Goal: Information Seeking & Learning: Learn about a topic

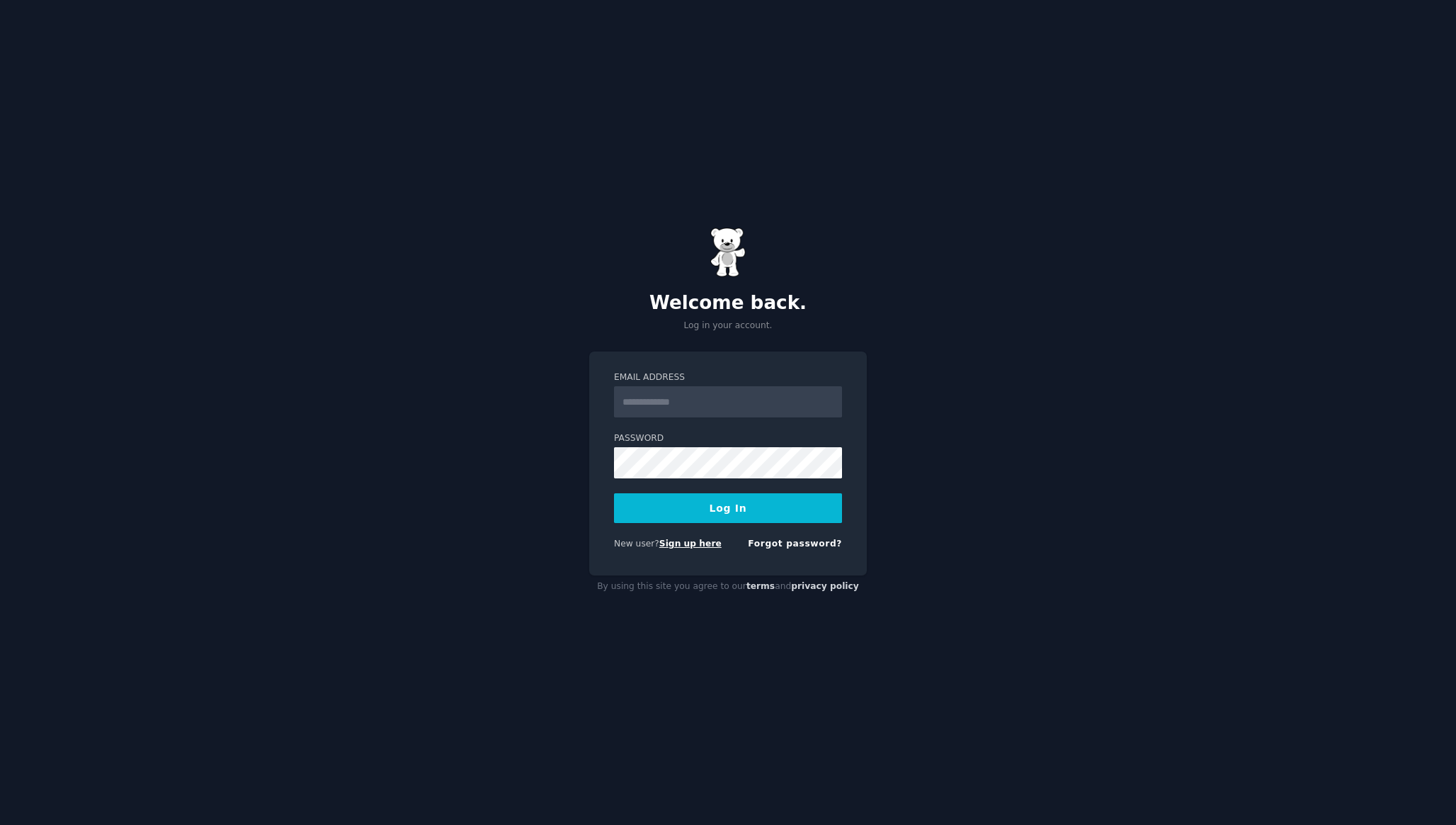
click at [686, 546] on link "Sign up here" at bounding box center [690, 544] width 62 height 10
click at [684, 410] on input "Email Address" at bounding box center [728, 402] width 228 height 31
type input "**********"
click at [614, 493] on button "Log In" at bounding box center [728, 507] width 228 height 29
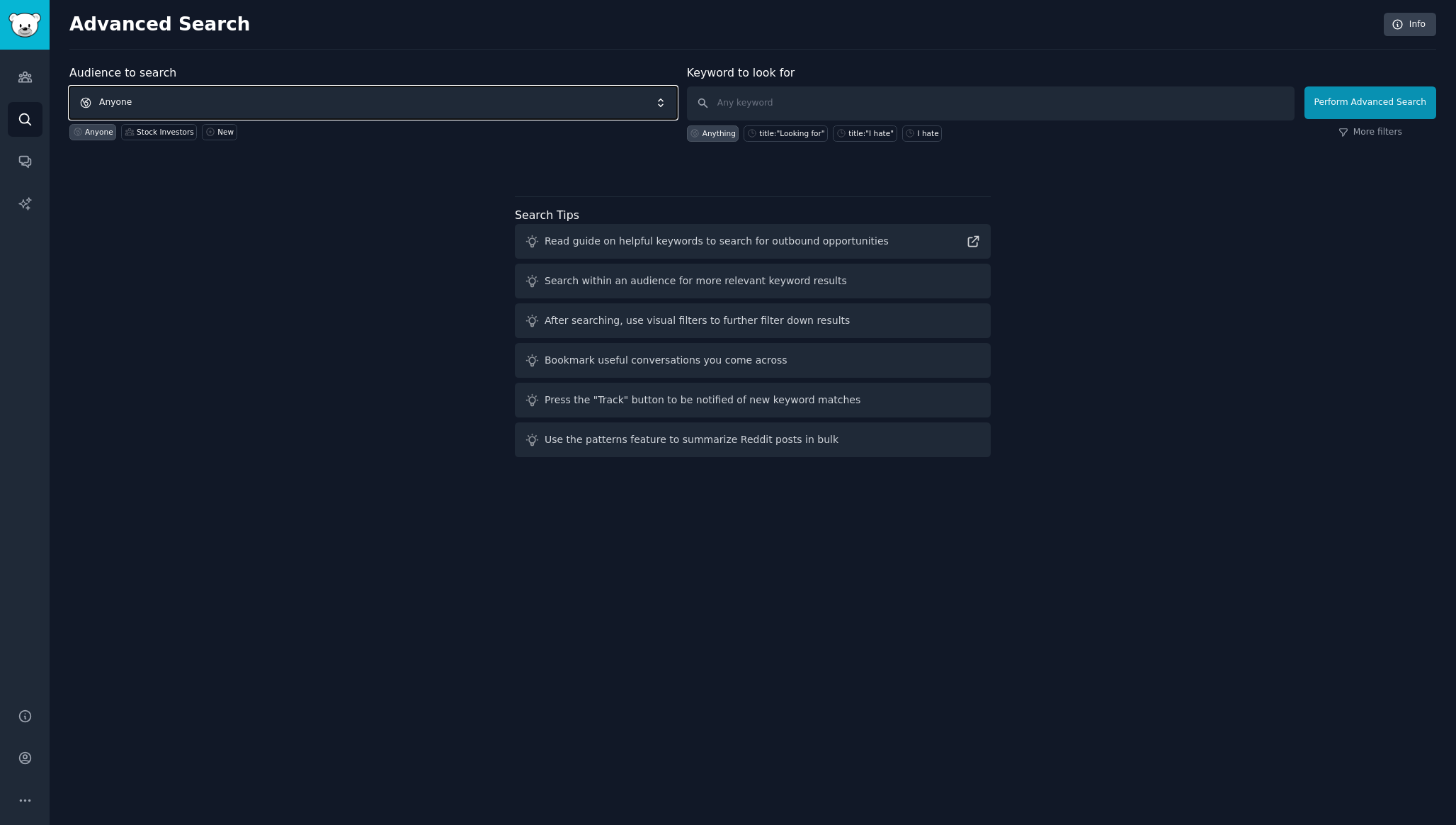
click at [129, 104] on span "Anyone" at bounding box center [374, 102] width 608 height 33
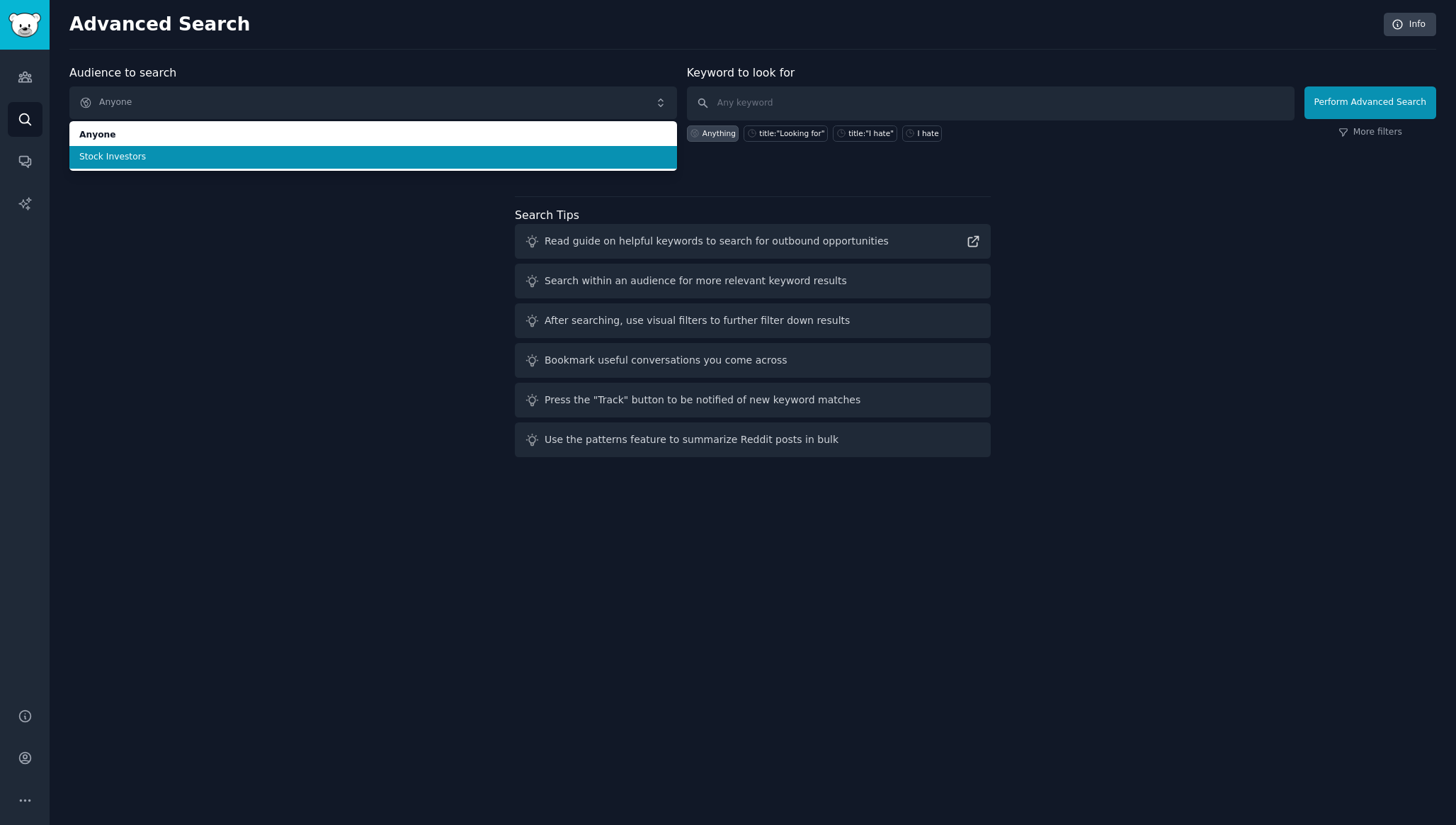
click at [143, 162] on span "Stock Investors" at bounding box center [373, 157] width 588 height 13
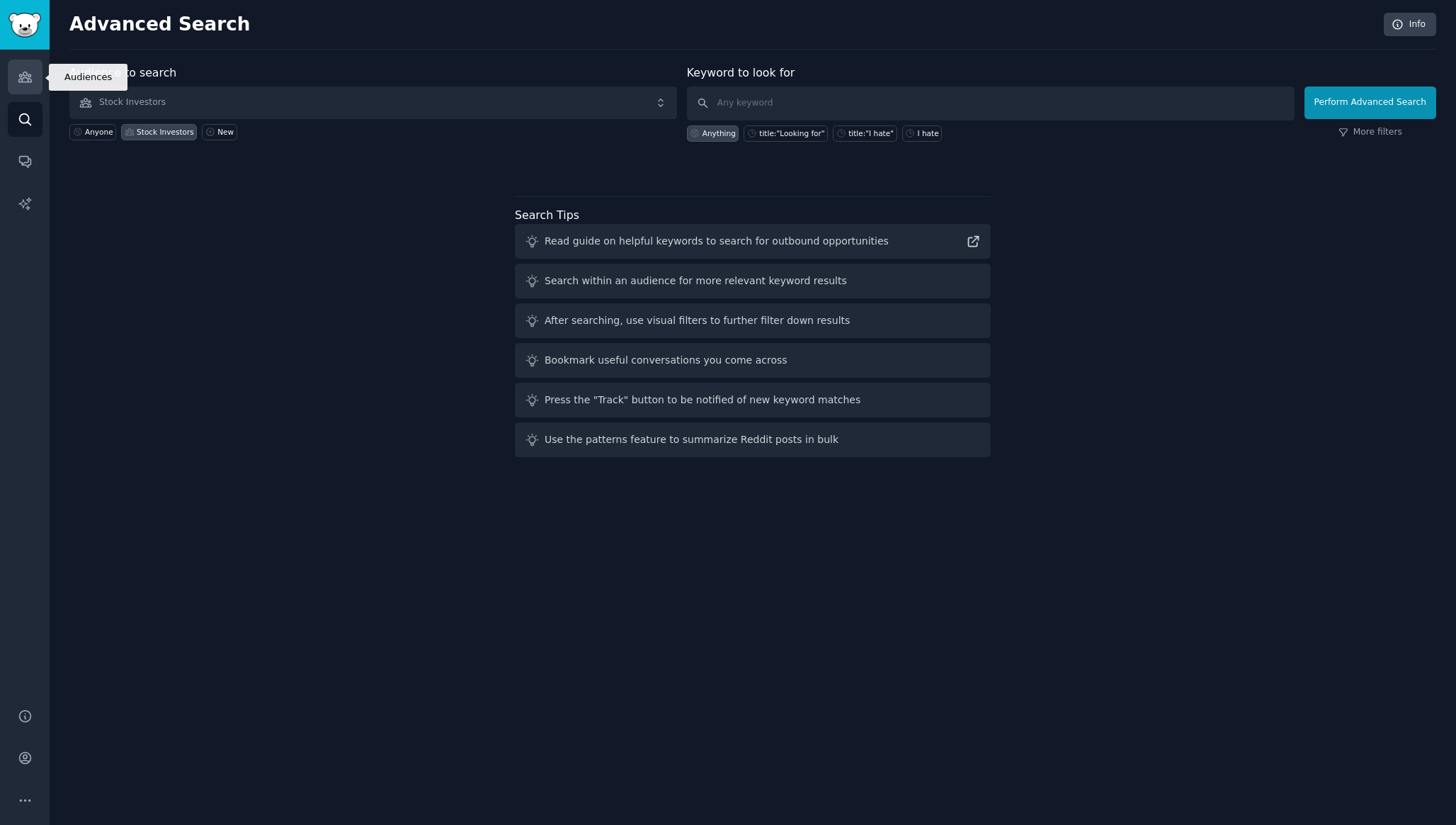
click at [25, 76] on icon "Sidebar" at bounding box center [25, 77] width 15 height 15
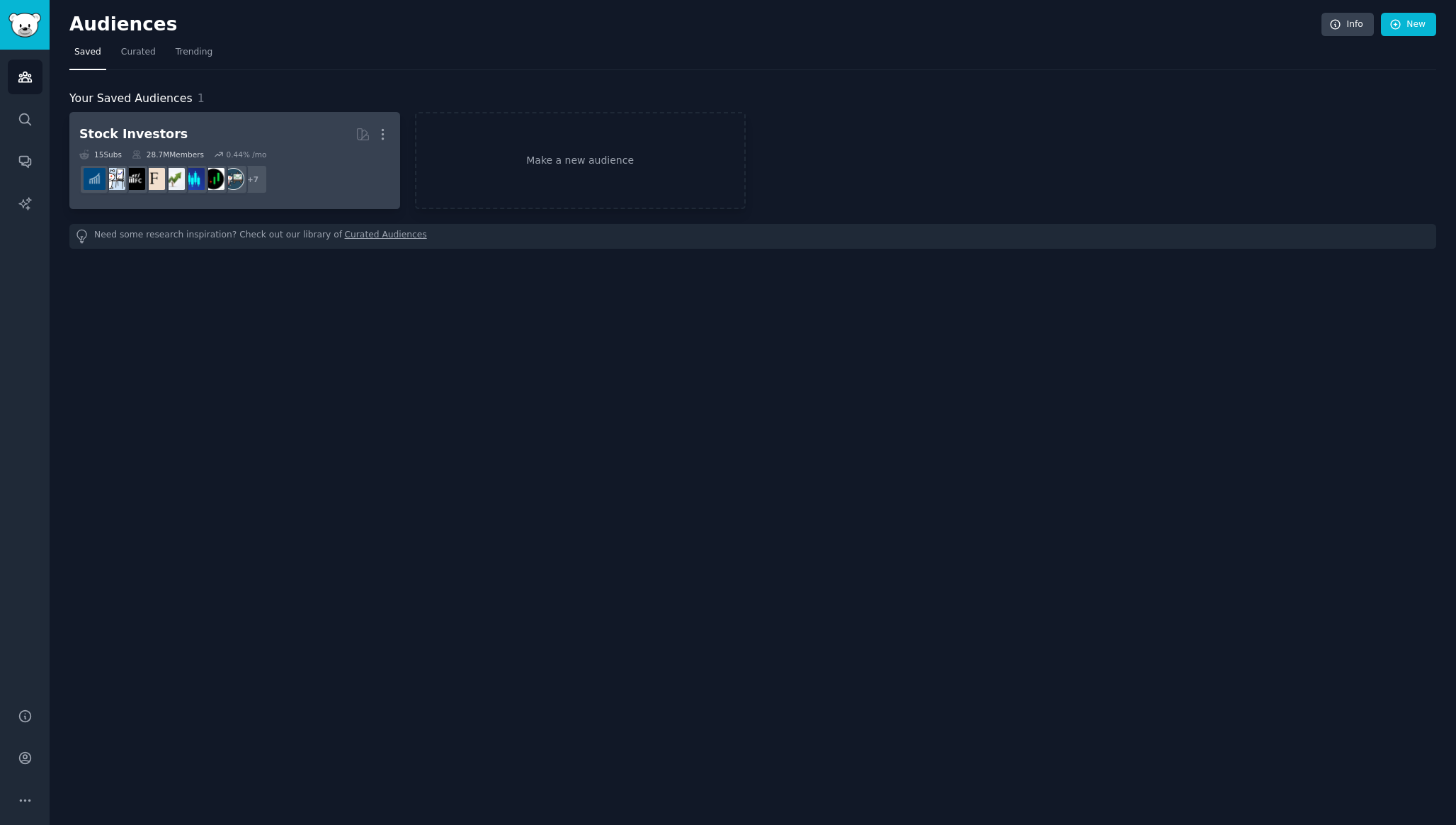
click at [223, 136] on h2 "Stock Investors More" at bounding box center [234, 134] width 311 height 25
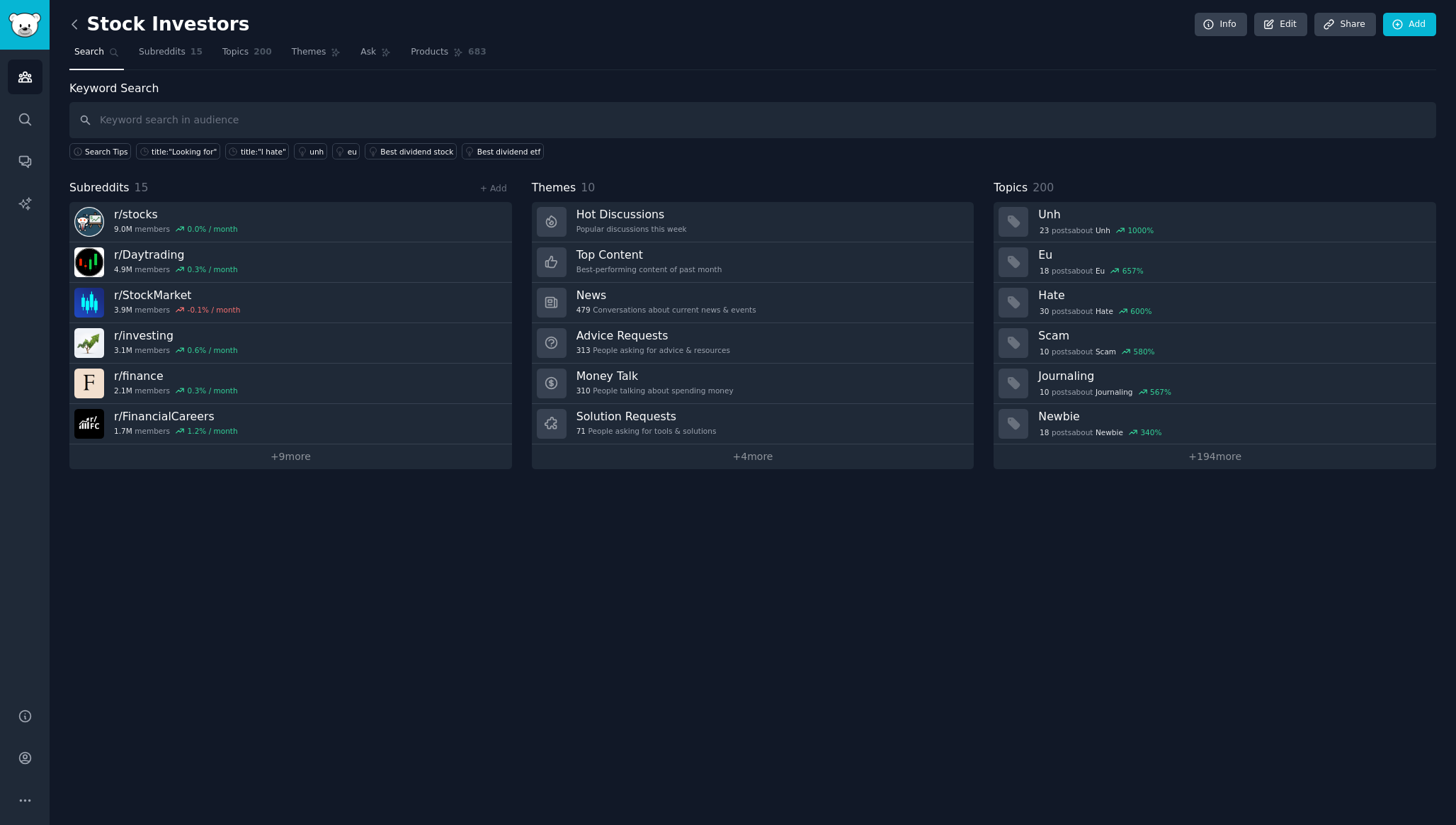
click at [77, 18] on icon at bounding box center [75, 24] width 15 height 15
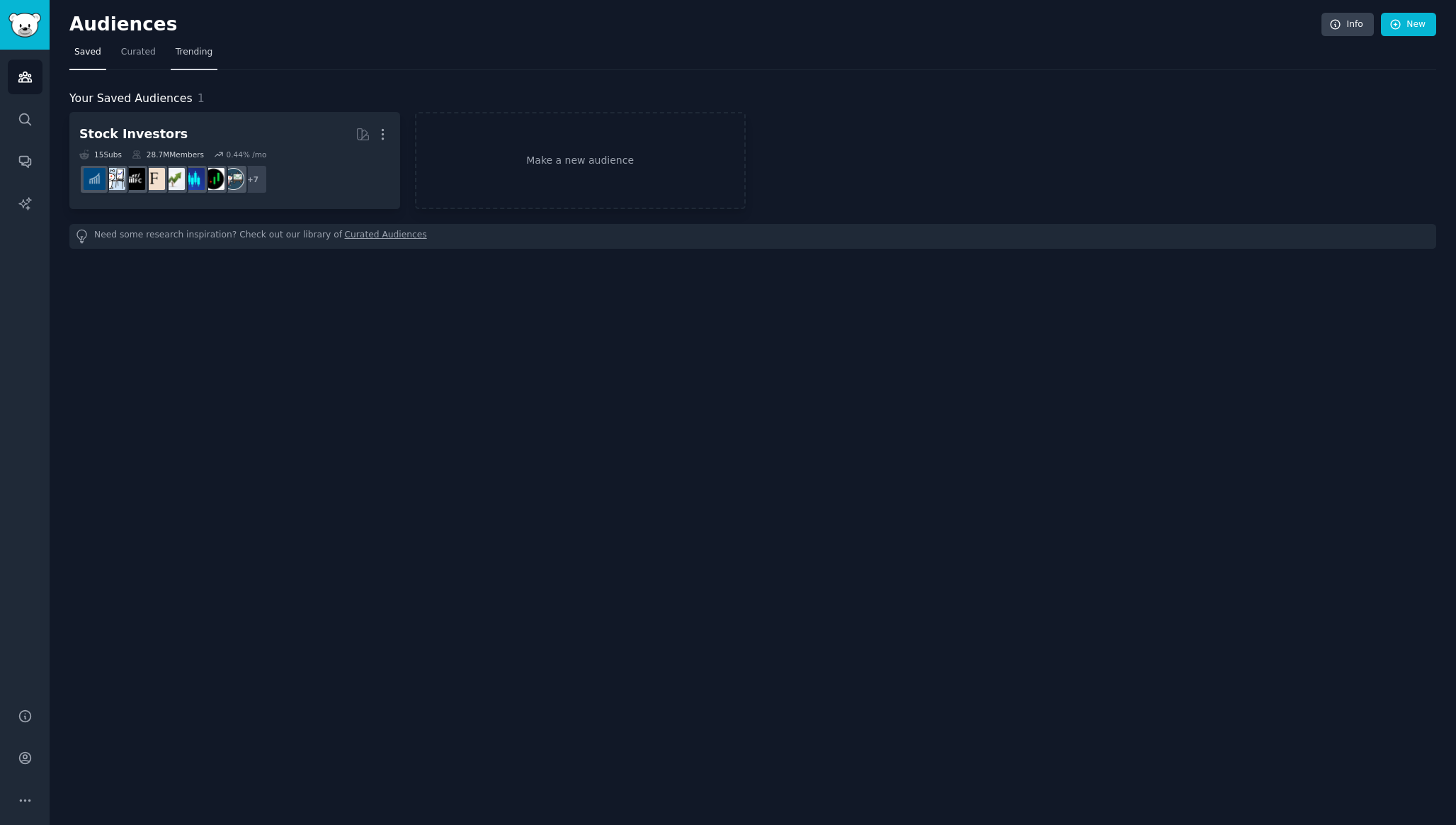
click at [190, 50] on span "Trending" at bounding box center [194, 52] width 37 height 13
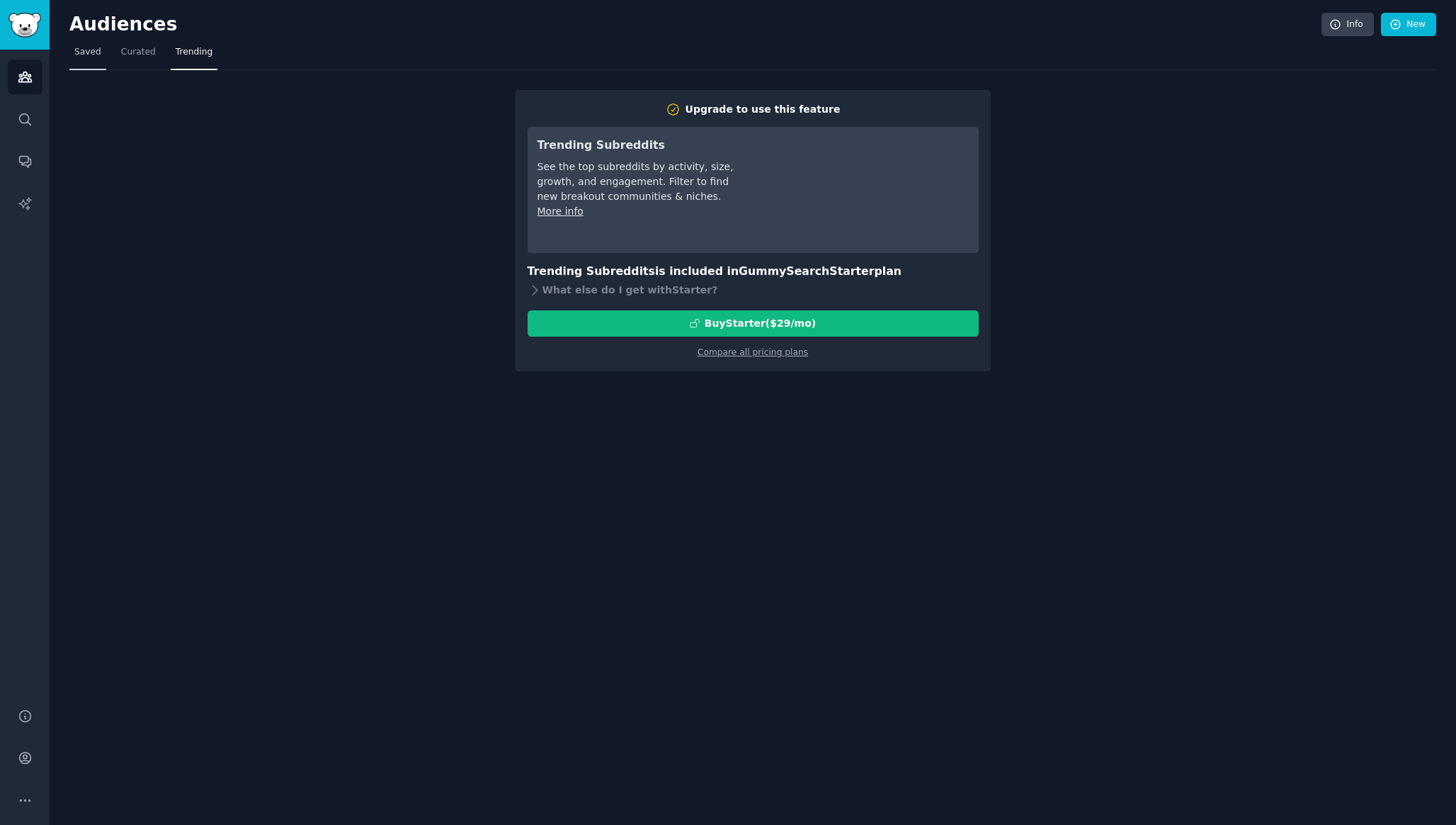
click at [84, 46] on span "Saved" at bounding box center [88, 52] width 27 height 13
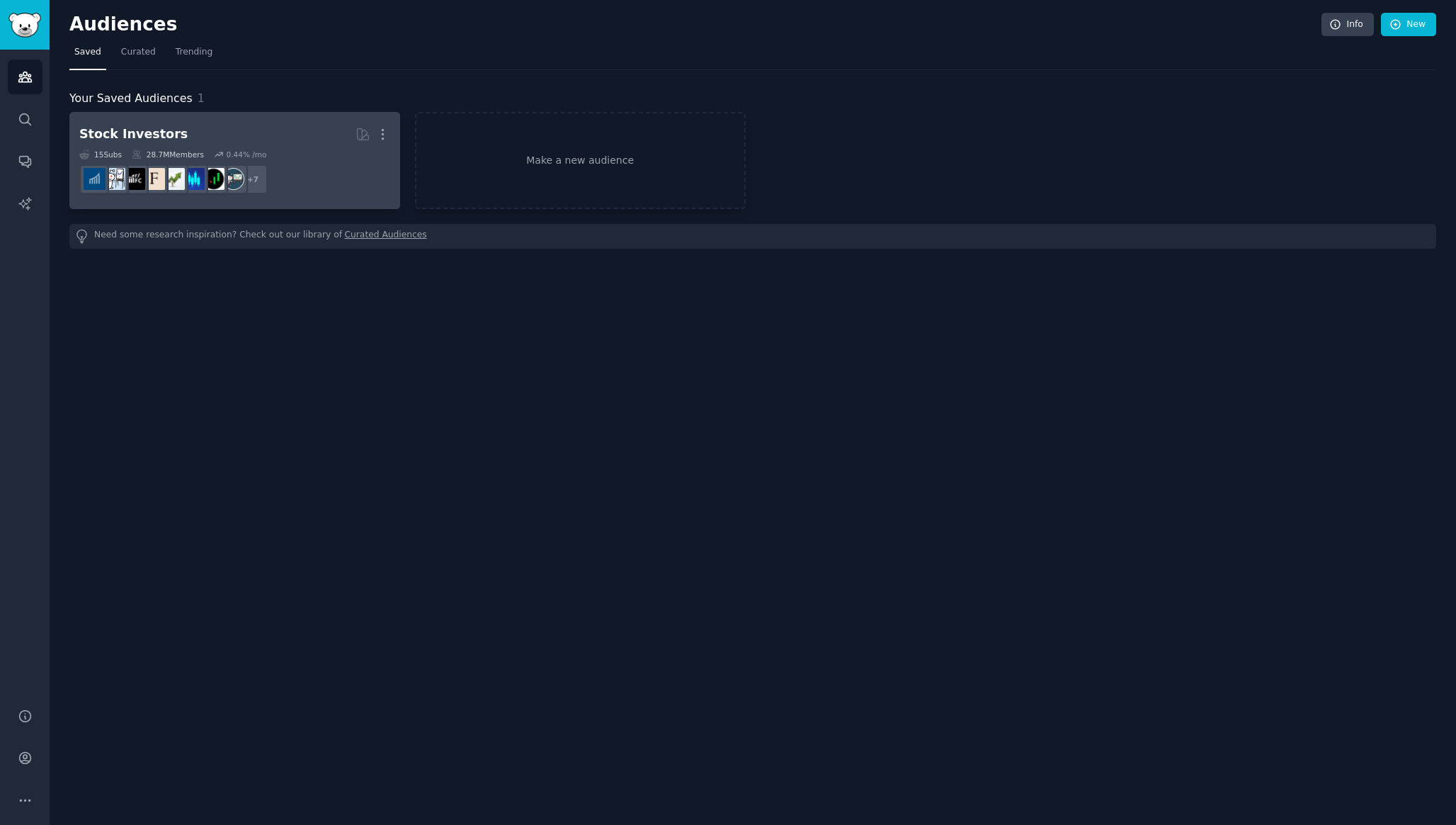
click at [273, 128] on h2 "Stock Investors More" at bounding box center [234, 134] width 311 height 25
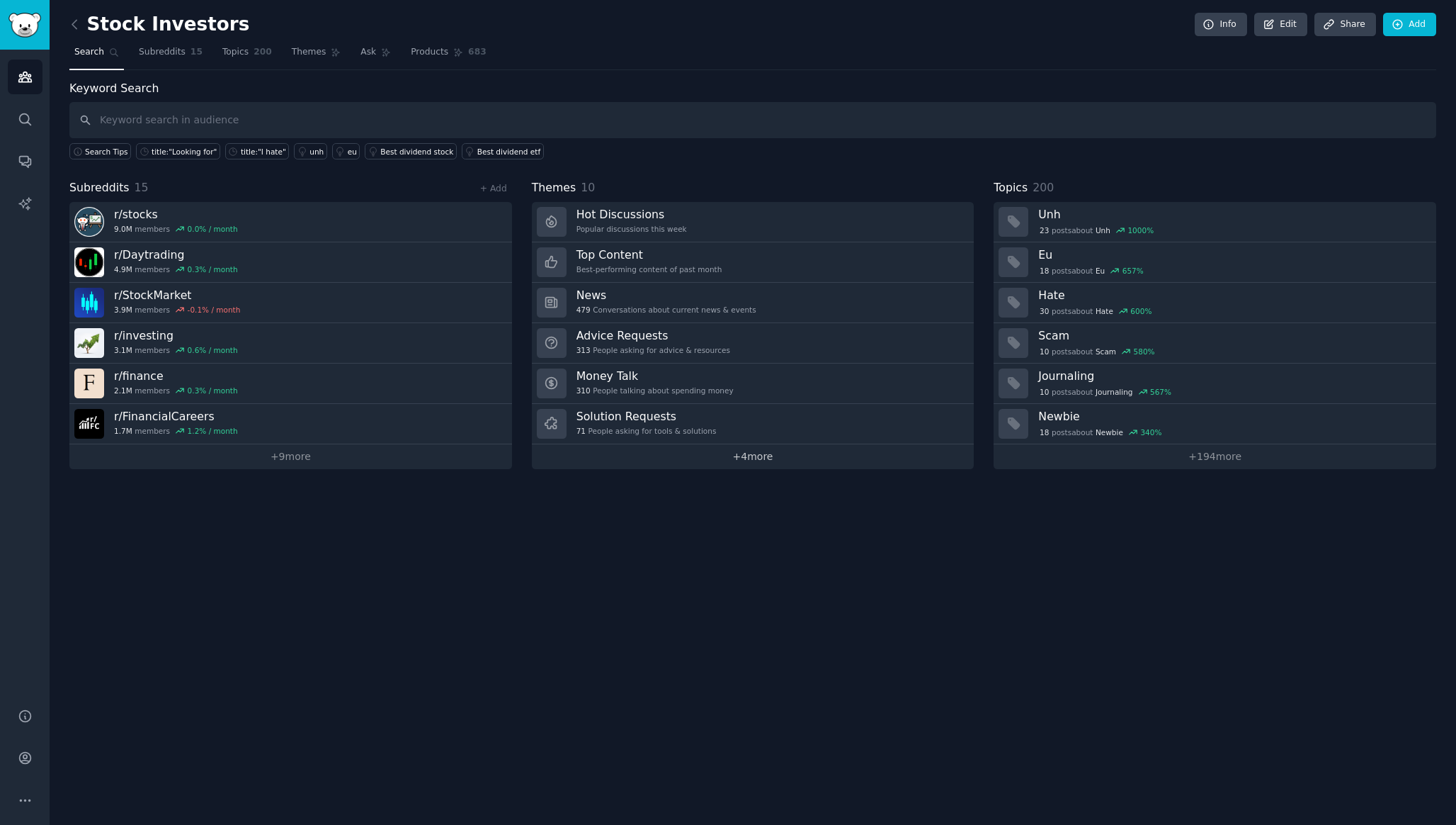
click at [706, 462] on link "+ 4 more" at bounding box center [752, 457] width 443 height 25
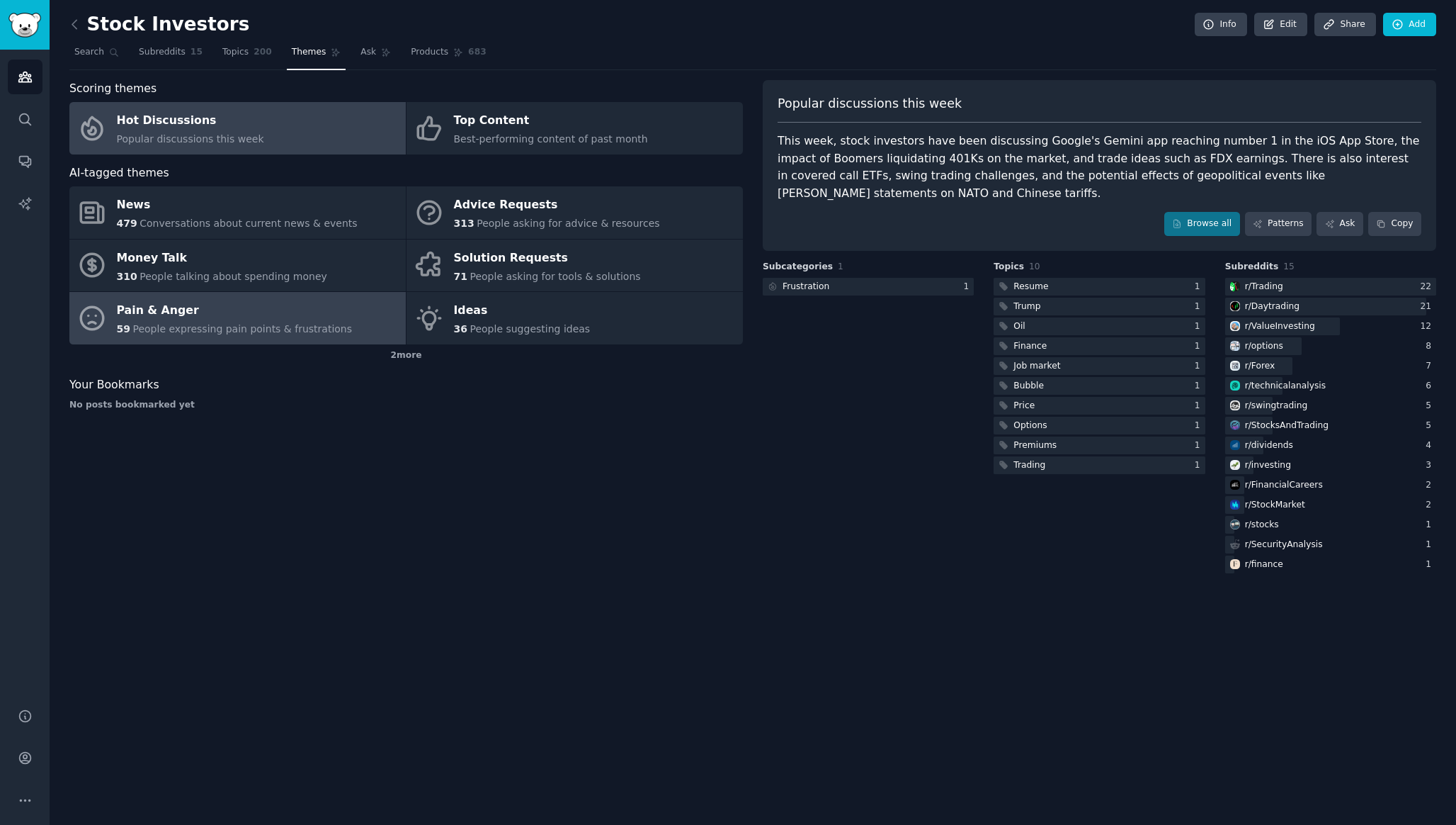
click at [167, 314] on div "Pain & Anger" at bounding box center [234, 311] width 236 height 23
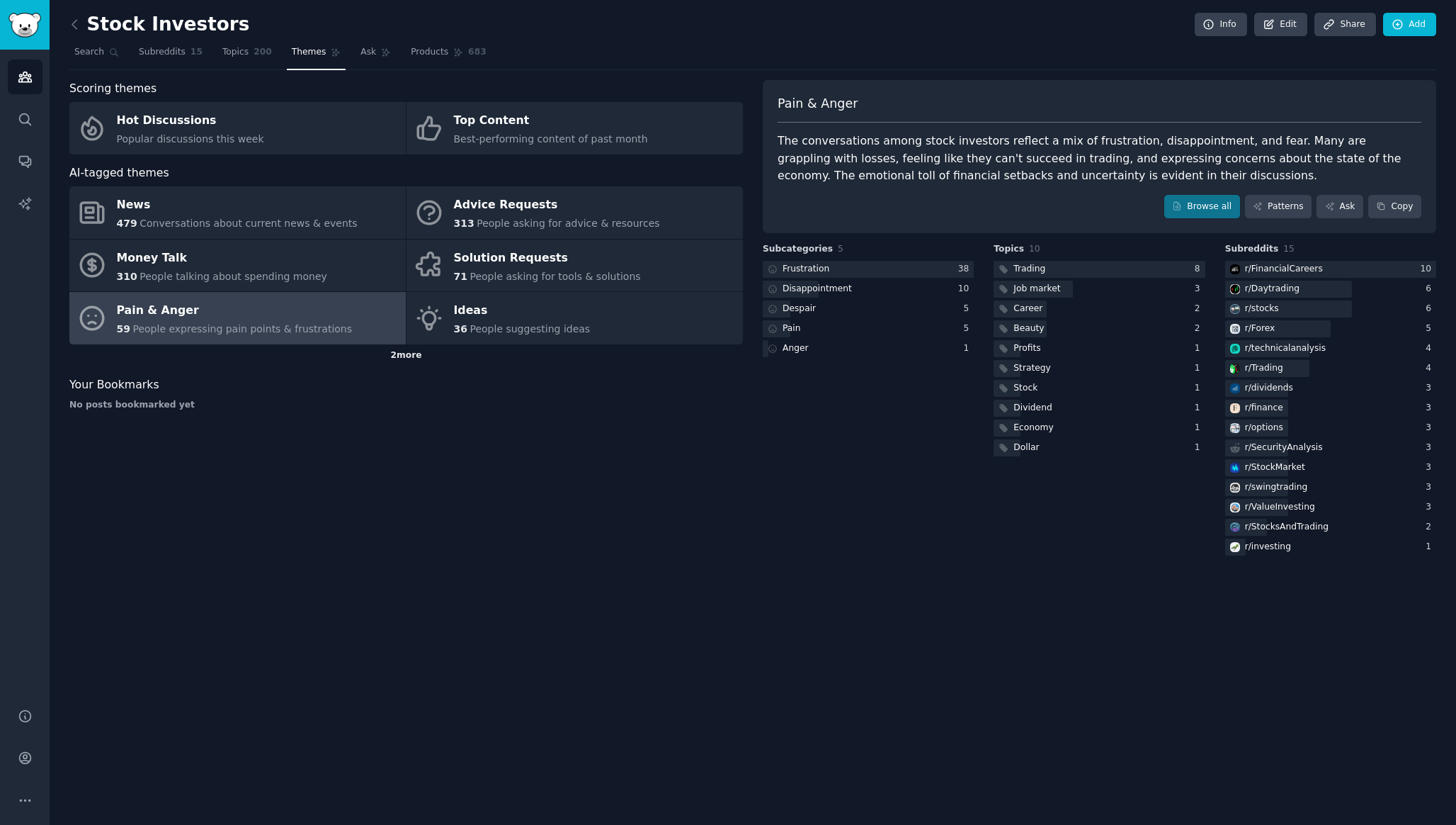
click at [388, 357] on div "2 more" at bounding box center [406, 355] width 673 height 23
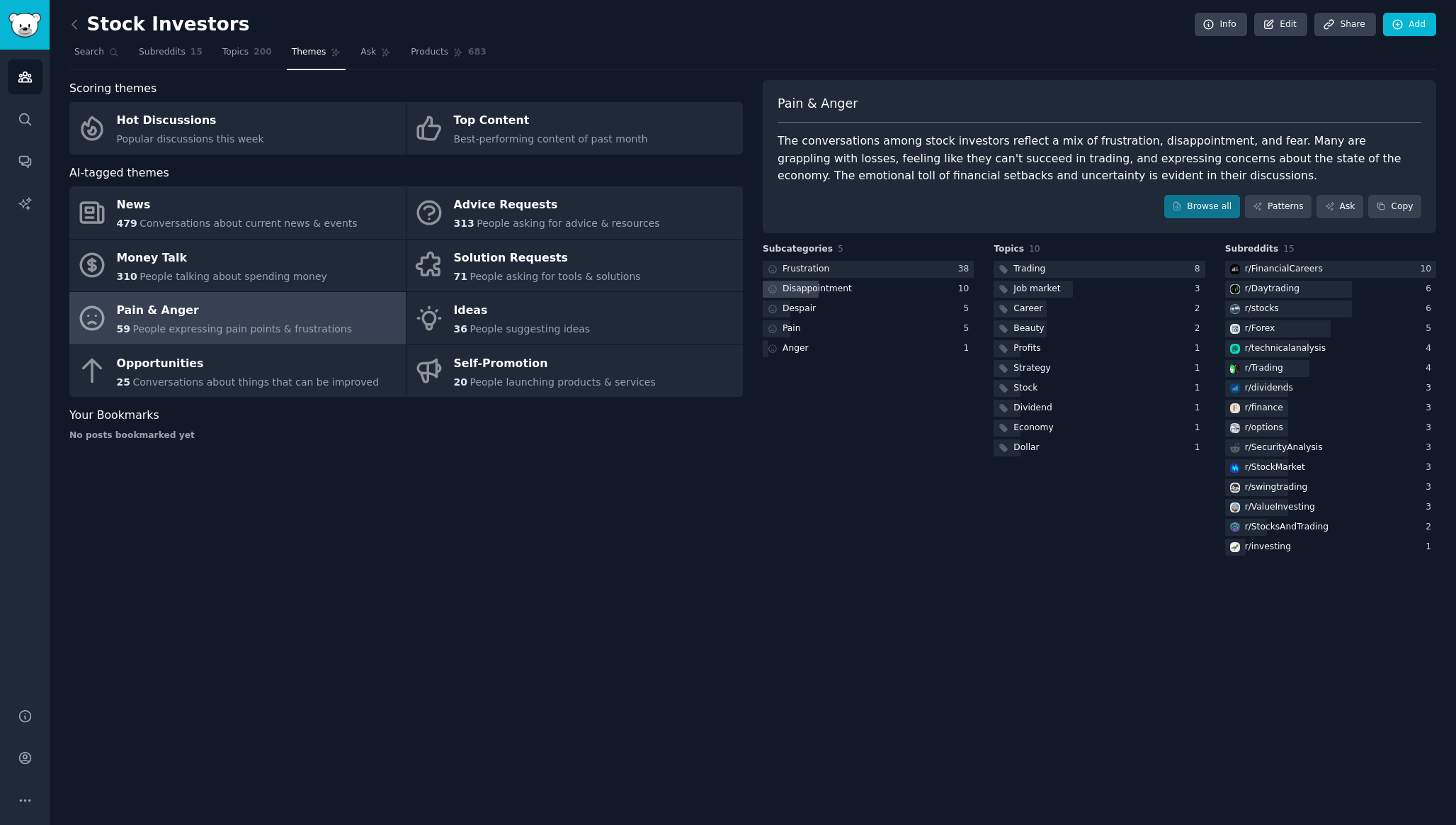
click at [885, 286] on div "Disappointment" at bounding box center [867, 289] width 211 height 18
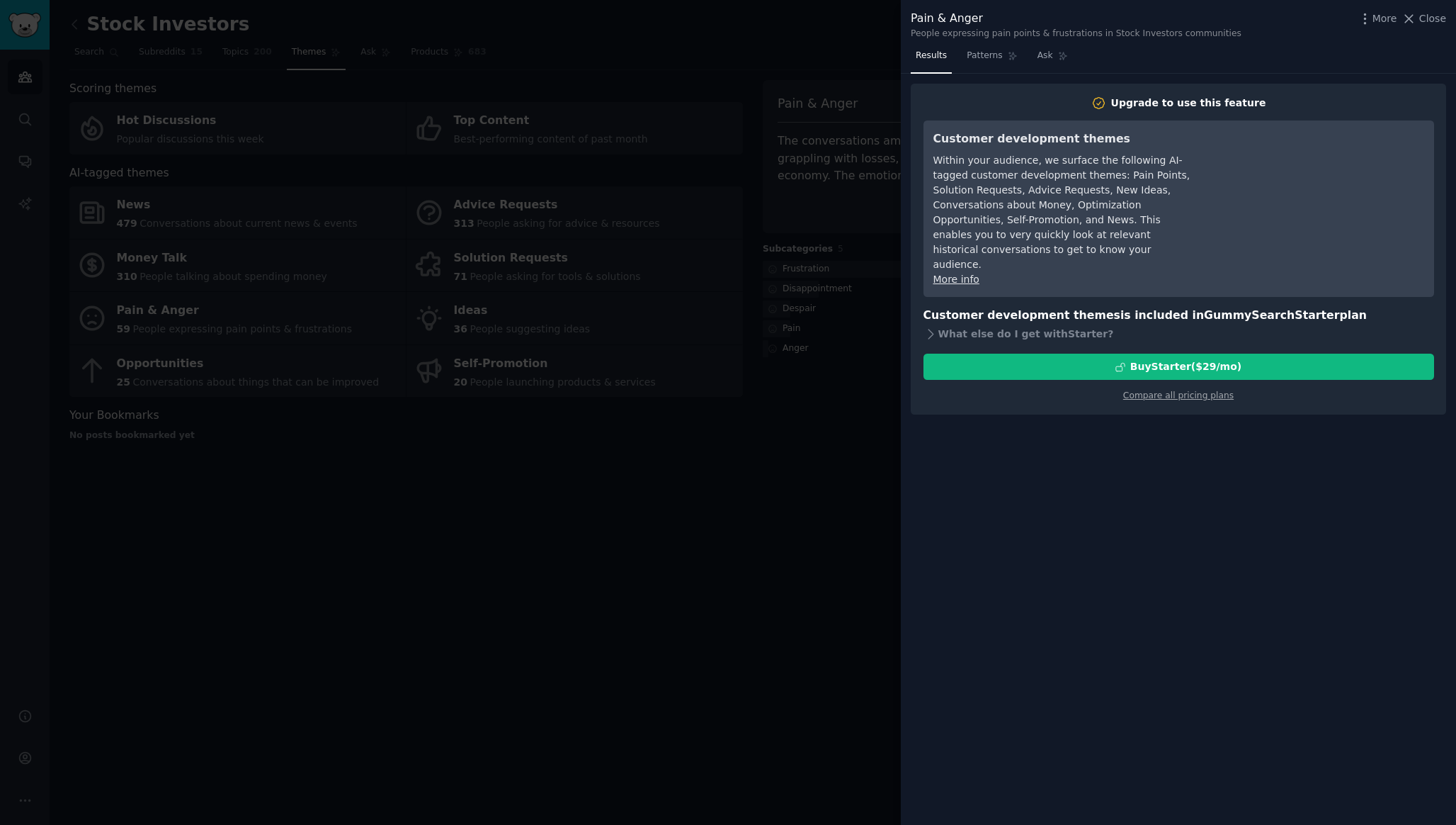
click at [857, 498] on div at bounding box center [728, 412] width 1456 height 825
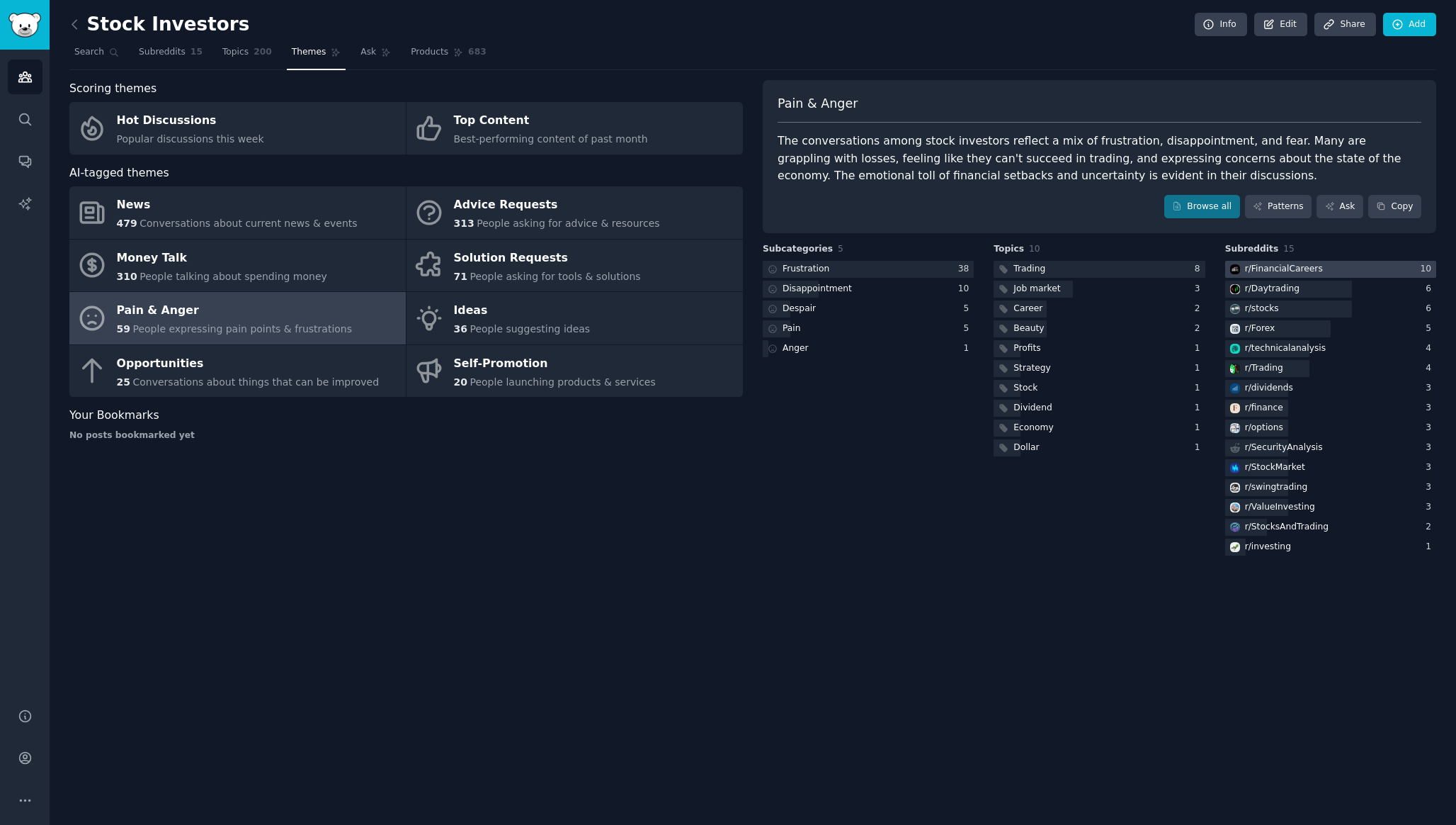
click at [1324, 270] on div at bounding box center [1330, 269] width 211 height 18
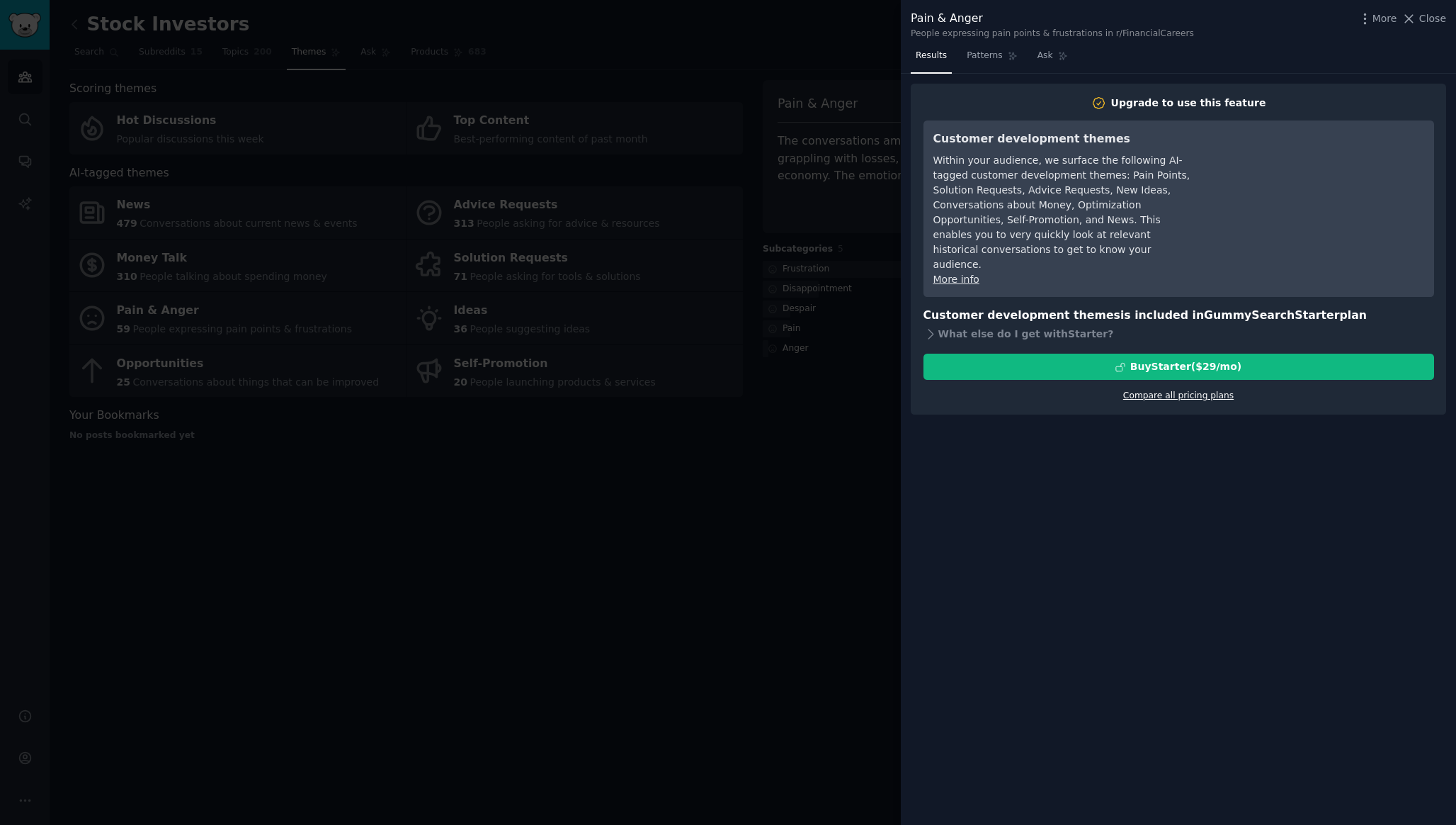
click at [1203, 391] on link "Compare all pricing plans" at bounding box center [1179, 396] width 111 height 10
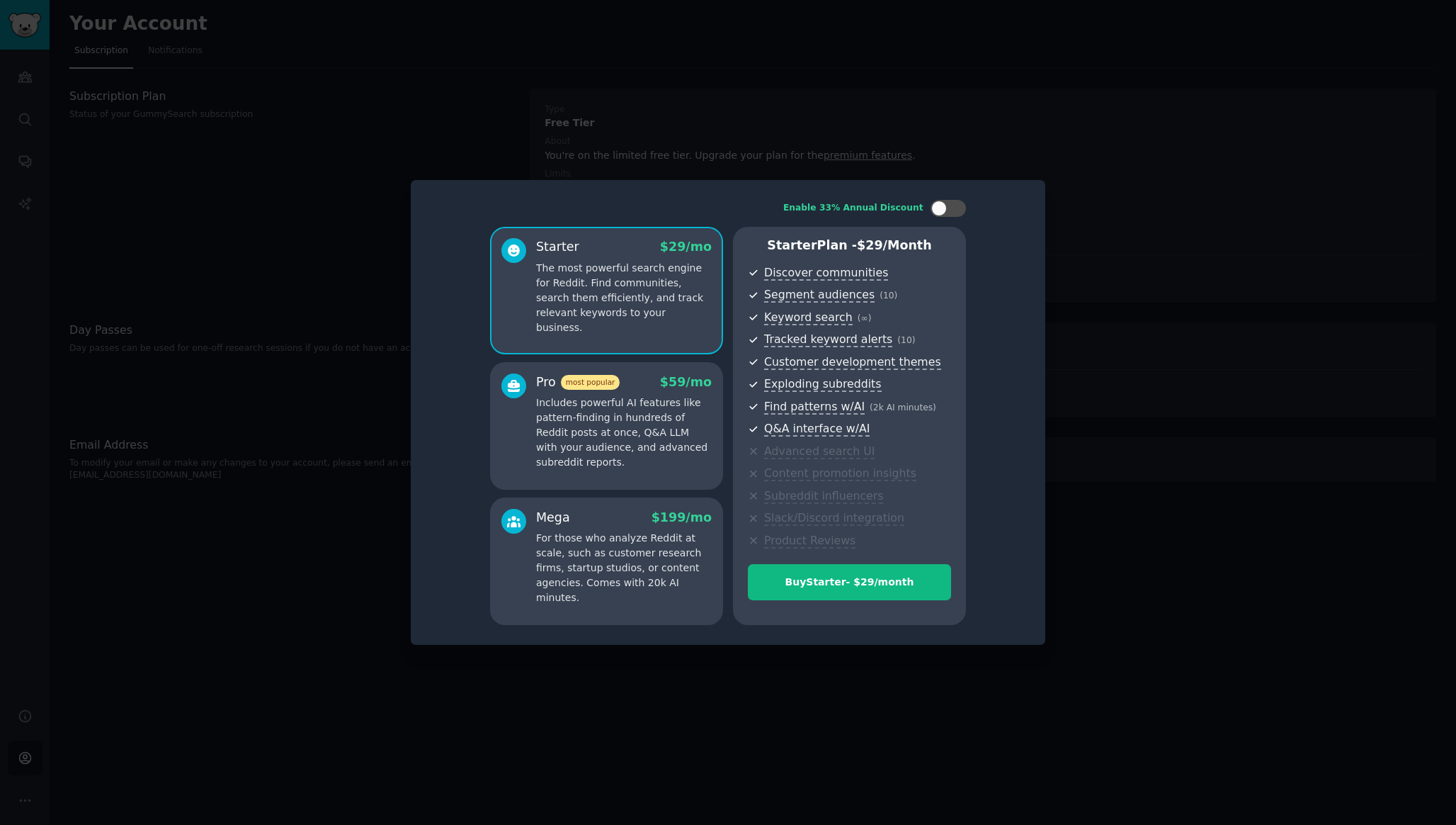
click at [598, 528] on div "Mega $ 199 /mo For those who analyze Reddit at scale, such as customer research…" at bounding box center [624, 558] width 175 height 97
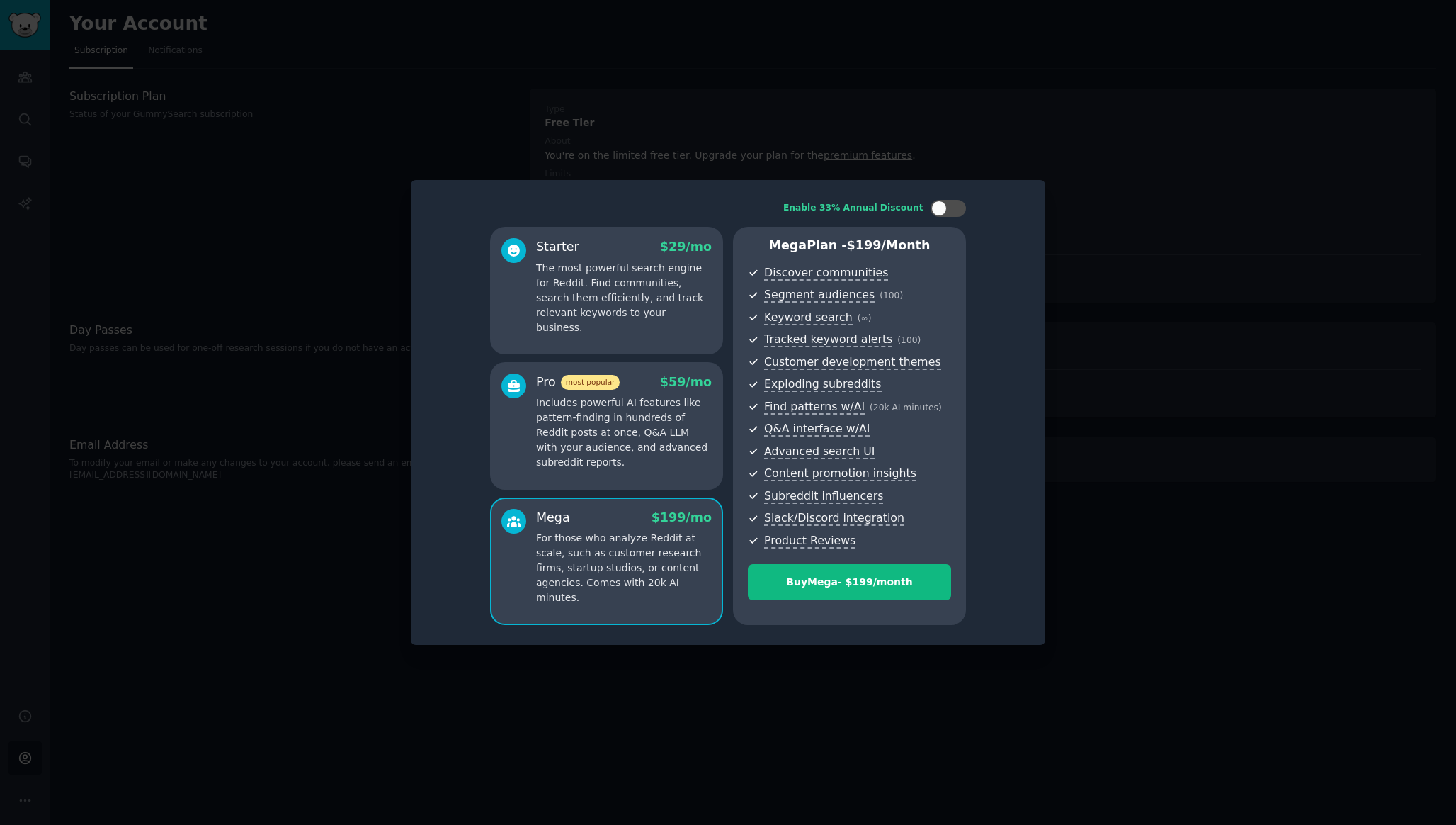
click at [606, 288] on p "The most powerful search engine for Reddit. Find communities, search them effic…" at bounding box center [624, 297] width 175 height 75
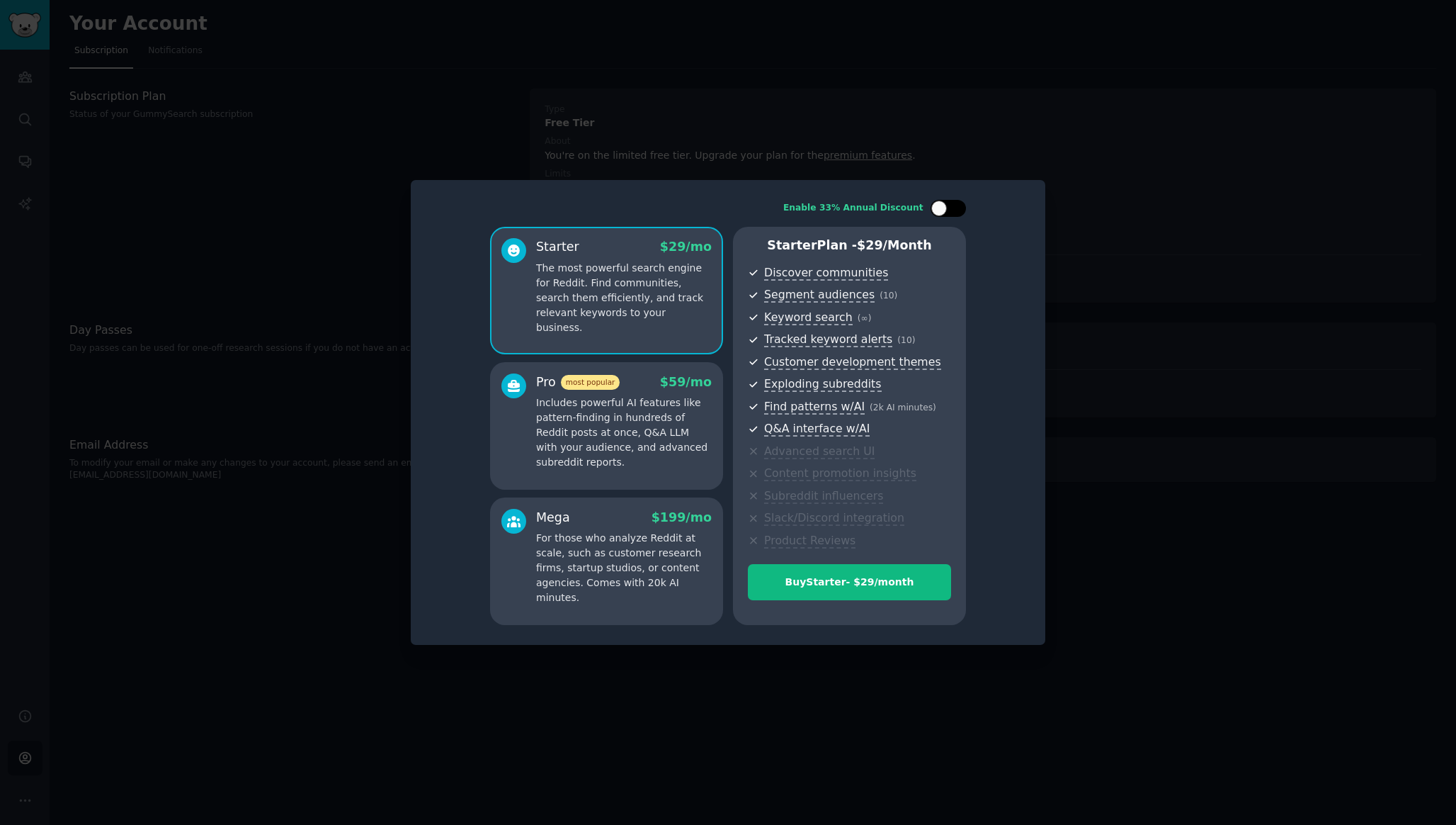
click at [956, 210] on div at bounding box center [956, 208] width 7 height 7
click at [940, 211] on icon at bounding box center [940, 208] width 8 height 8
checkbox input "false"
click at [1149, 224] on div at bounding box center [728, 412] width 1456 height 825
click at [1150, 283] on div at bounding box center [728, 412] width 1456 height 825
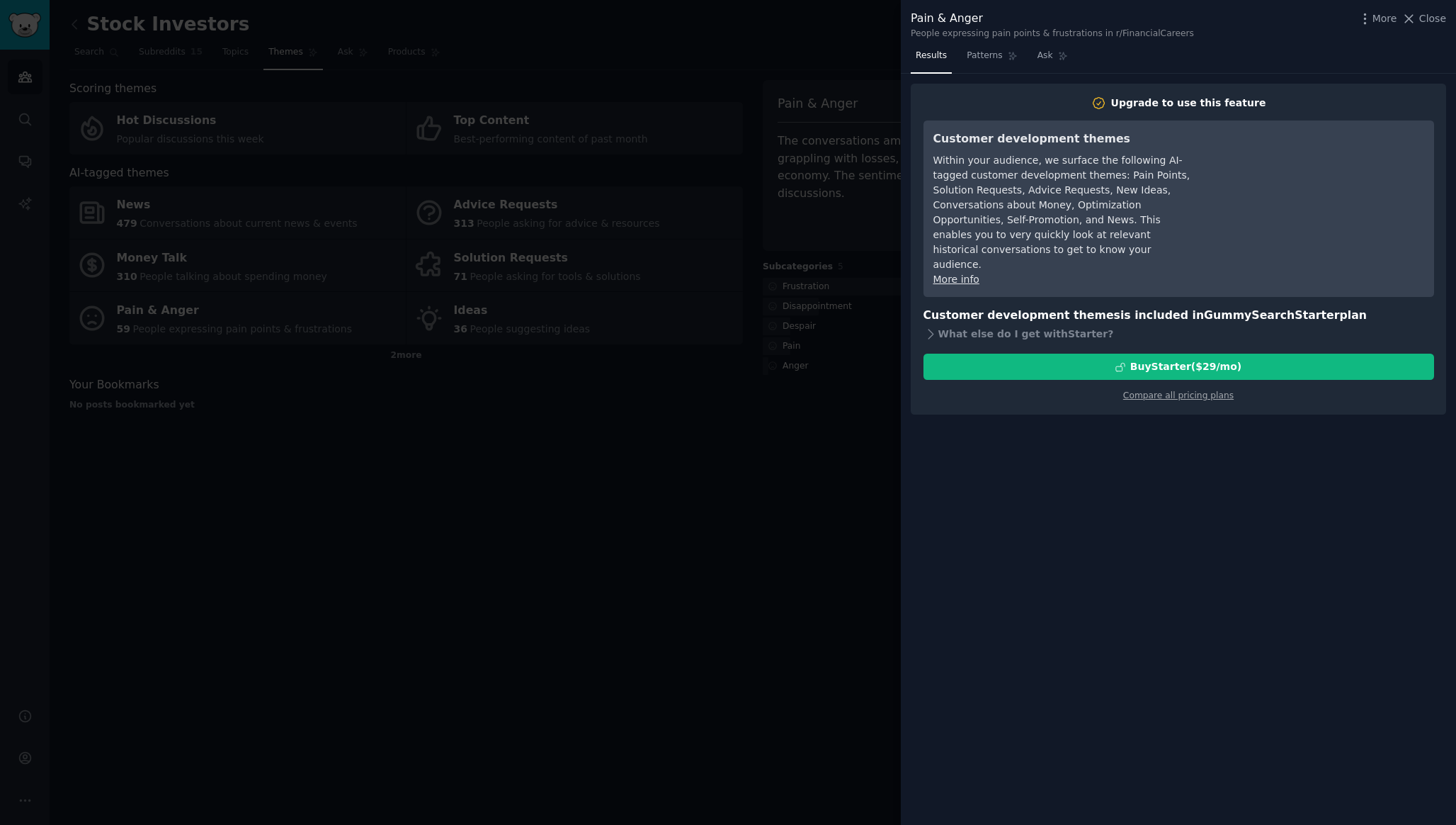
click at [731, 507] on div at bounding box center [728, 412] width 1456 height 825
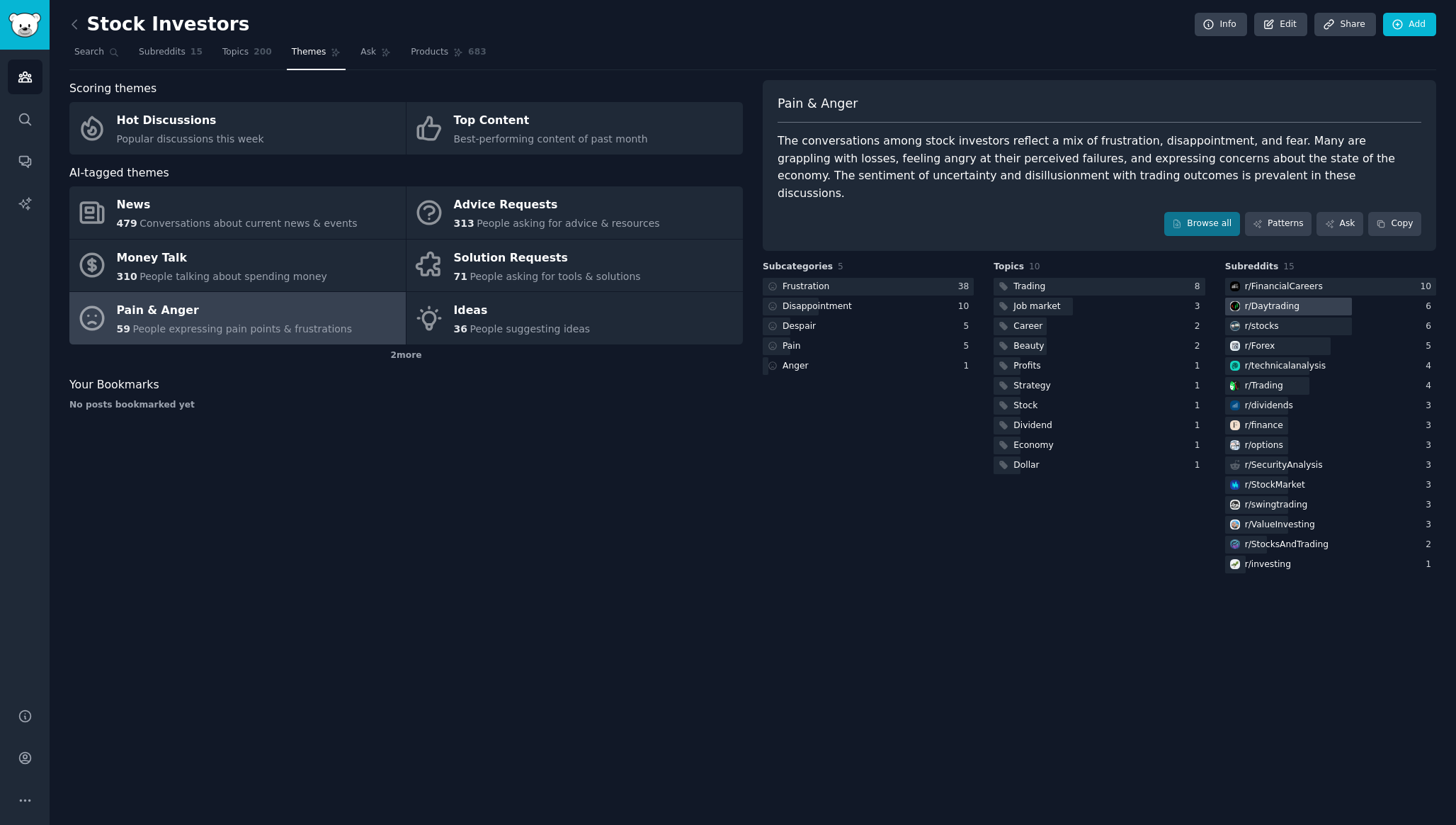
click at [1274, 301] on div "r/ Daytrading" at bounding box center [1272, 307] width 55 height 13
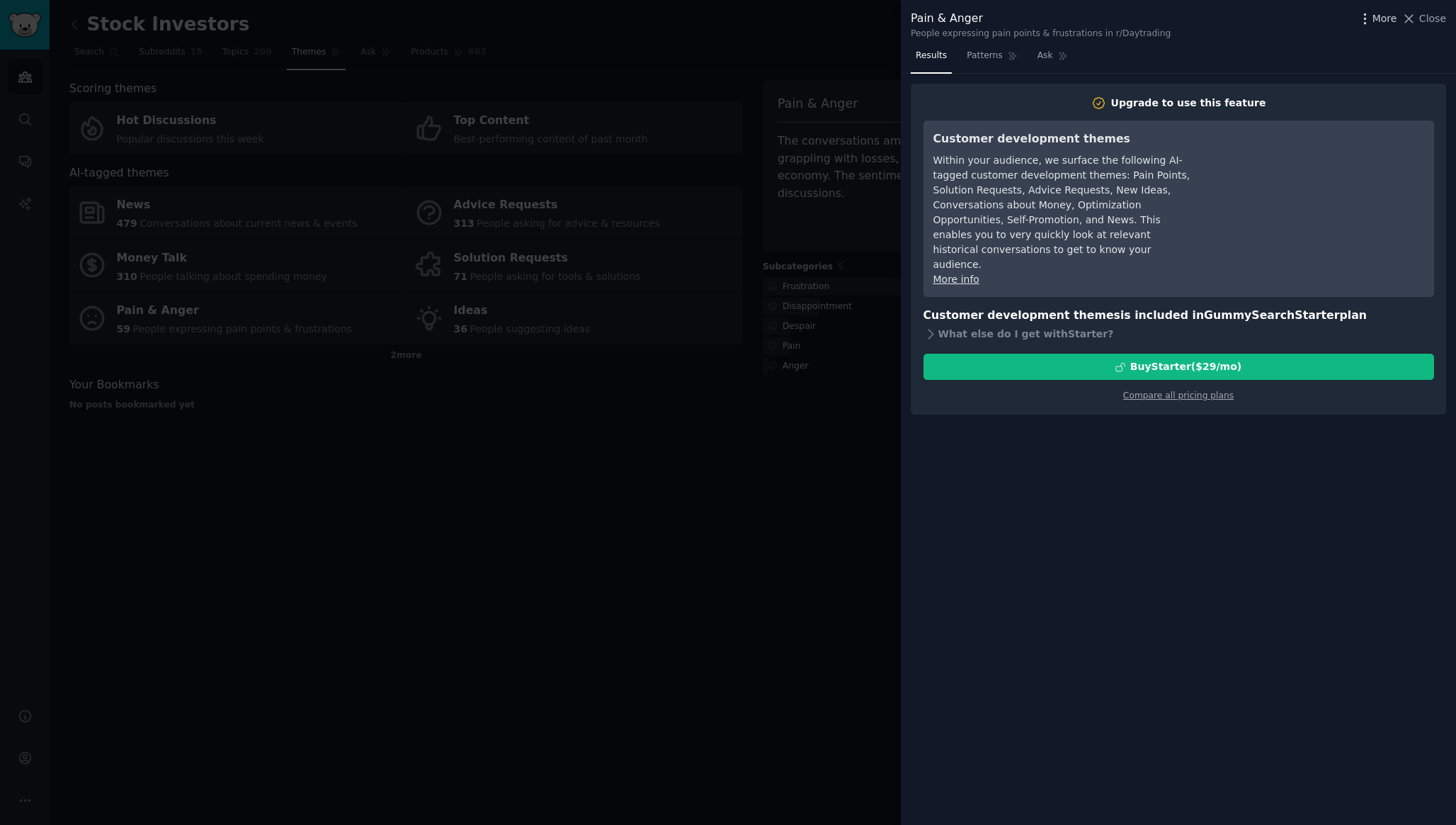
click at [1390, 21] on span "More" at bounding box center [1385, 18] width 25 height 15
click at [1433, 20] on span "Close" at bounding box center [1432, 18] width 27 height 15
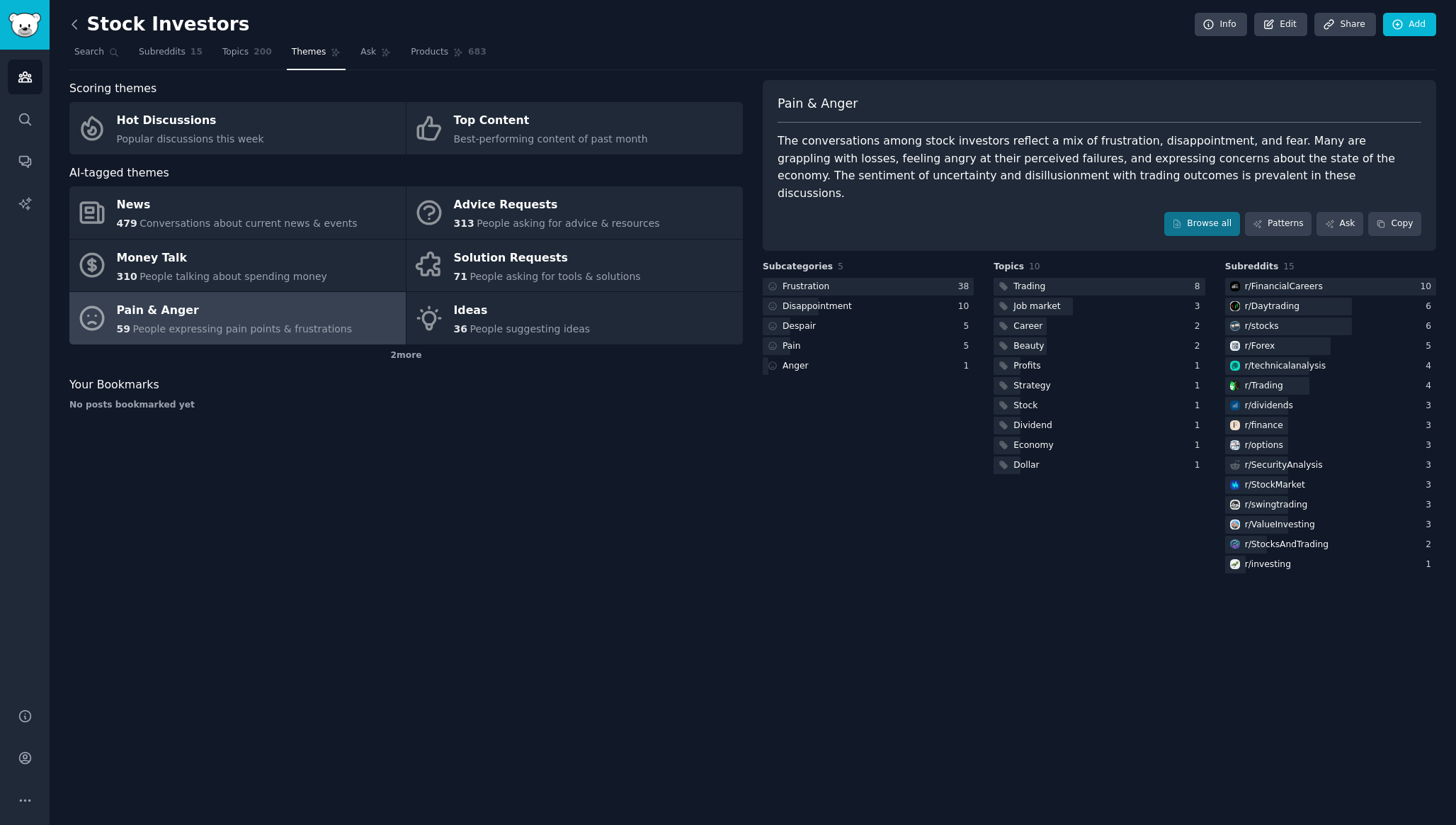
click at [73, 21] on icon at bounding box center [74, 24] width 4 height 8
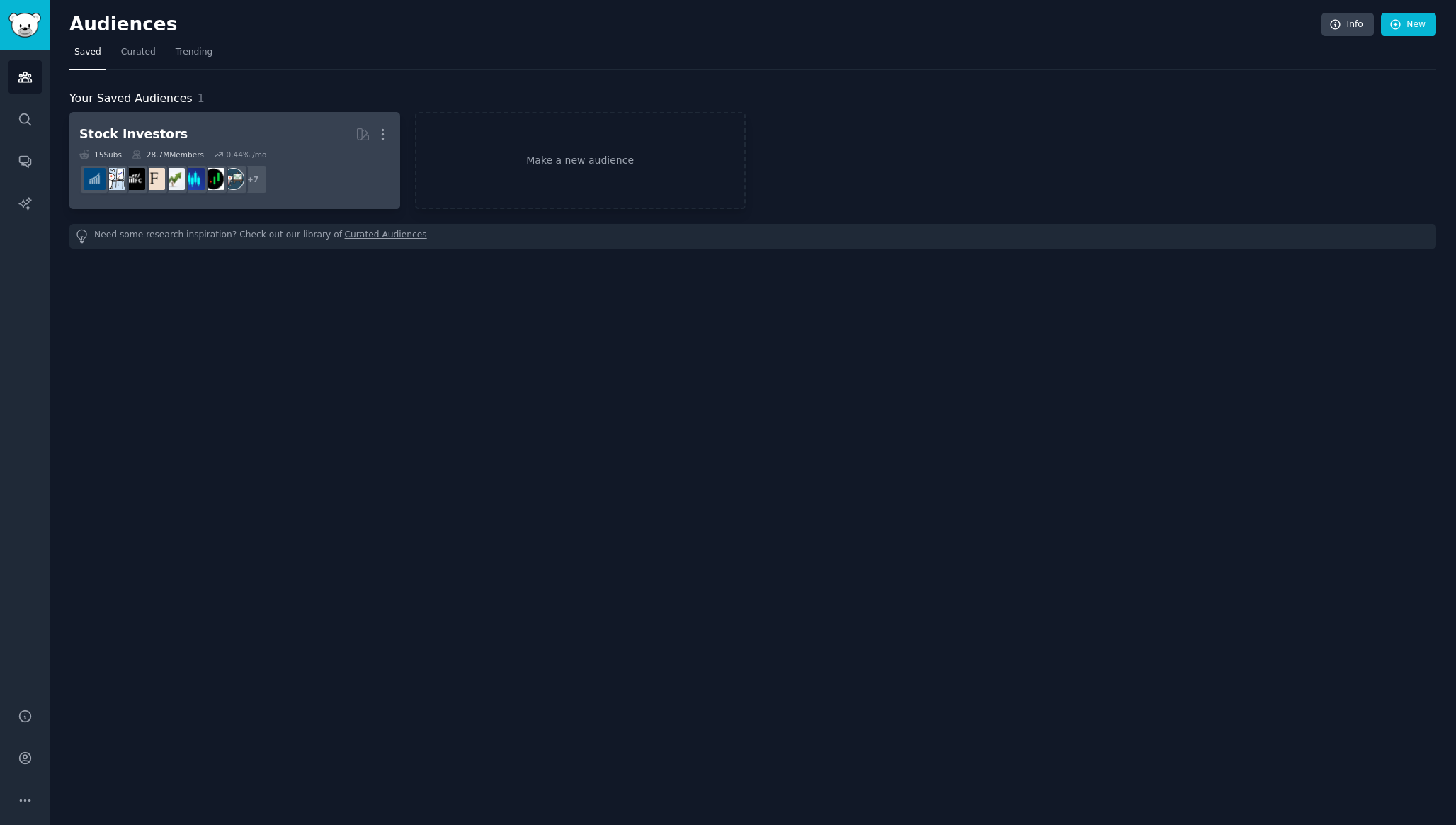
click at [265, 125] on h2 "Stock Investors More" at bounding box center [234, 134] width 311 height 25
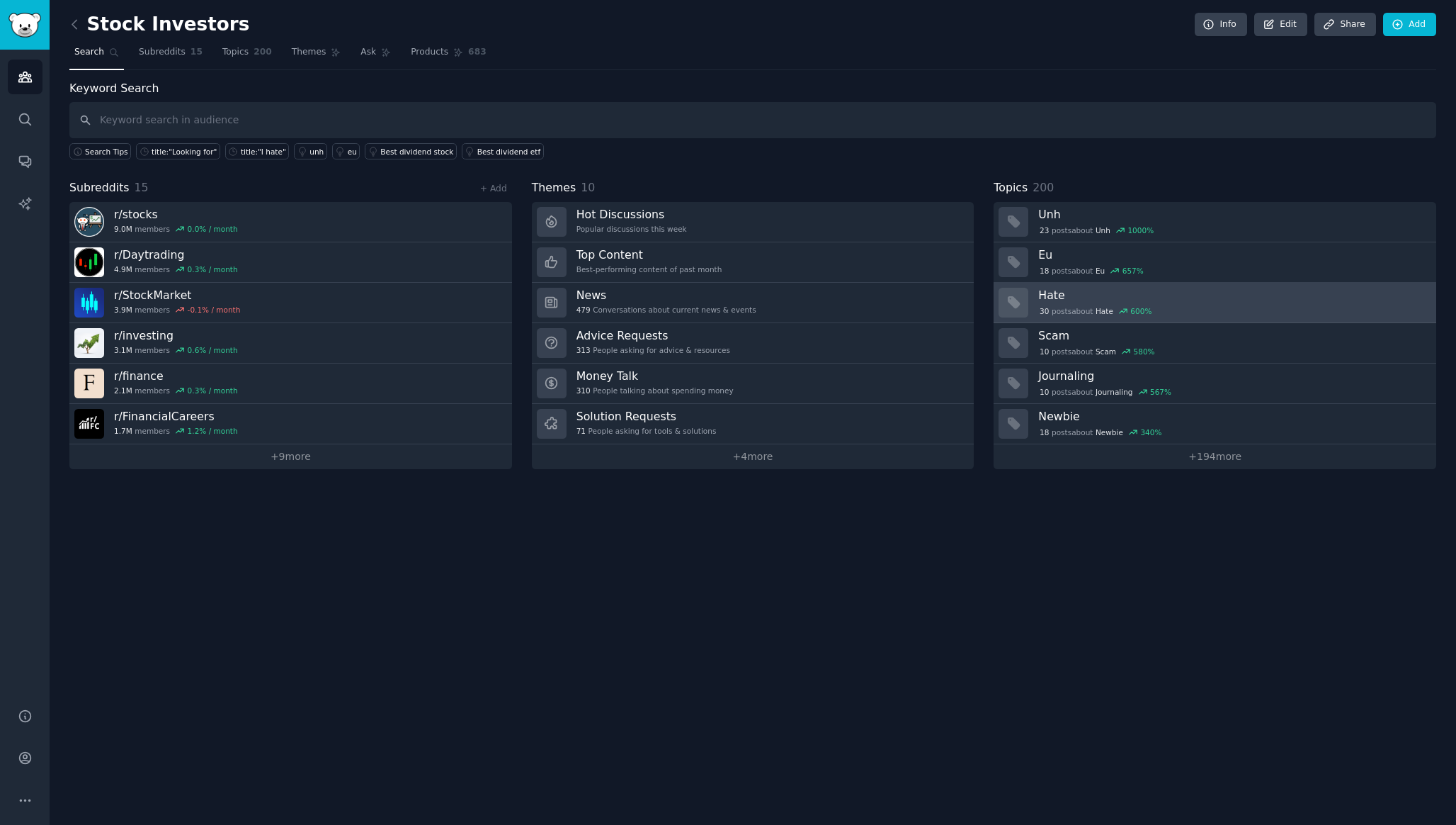
click at [1055, 306] on div "30 post s about Hate 600 %" at bounding box center [1096, 311] width 115 height 13
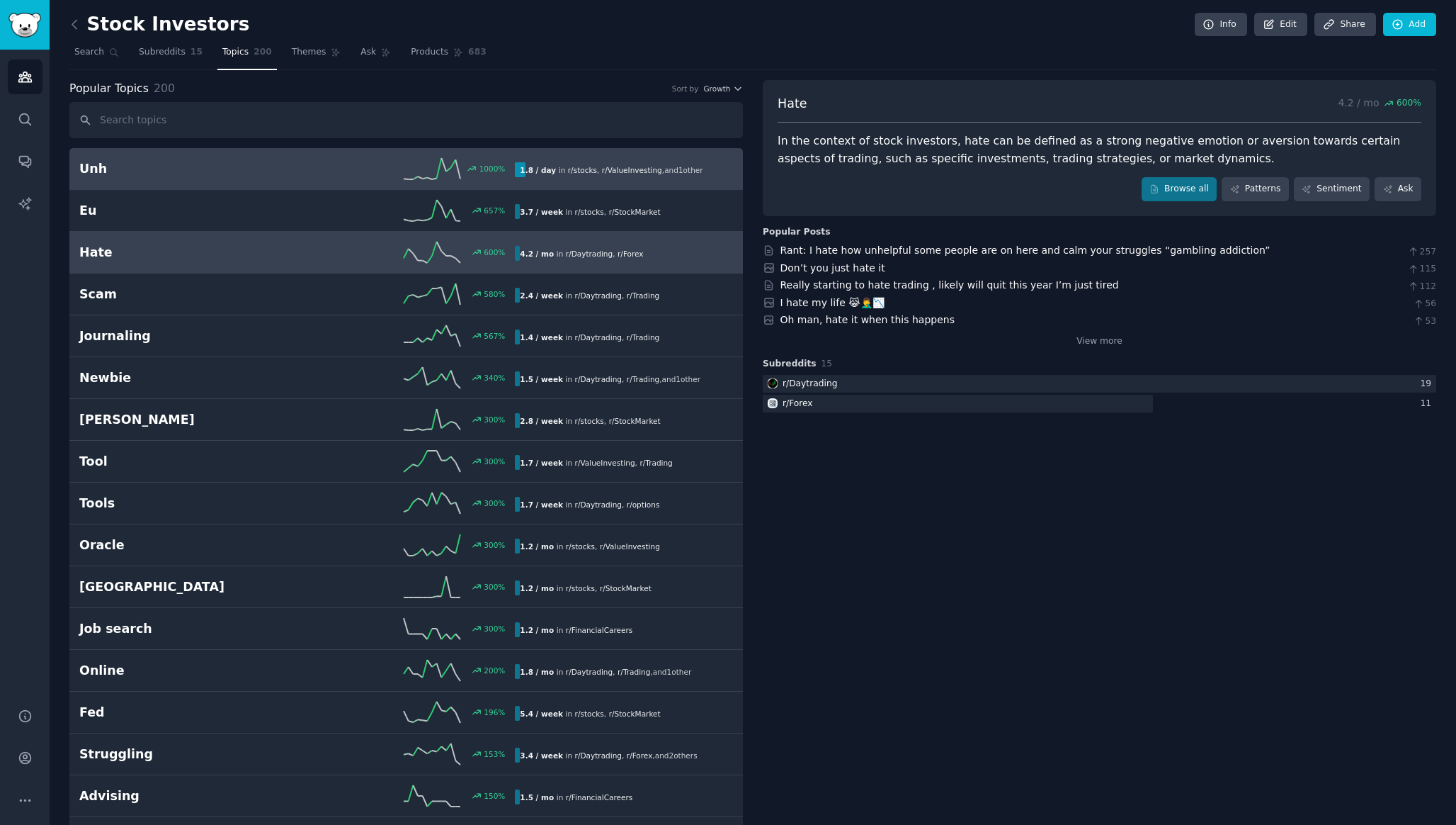
click at [244, 173] on h2 "Unh" at bounding box center [188, 169] width 218 height 18
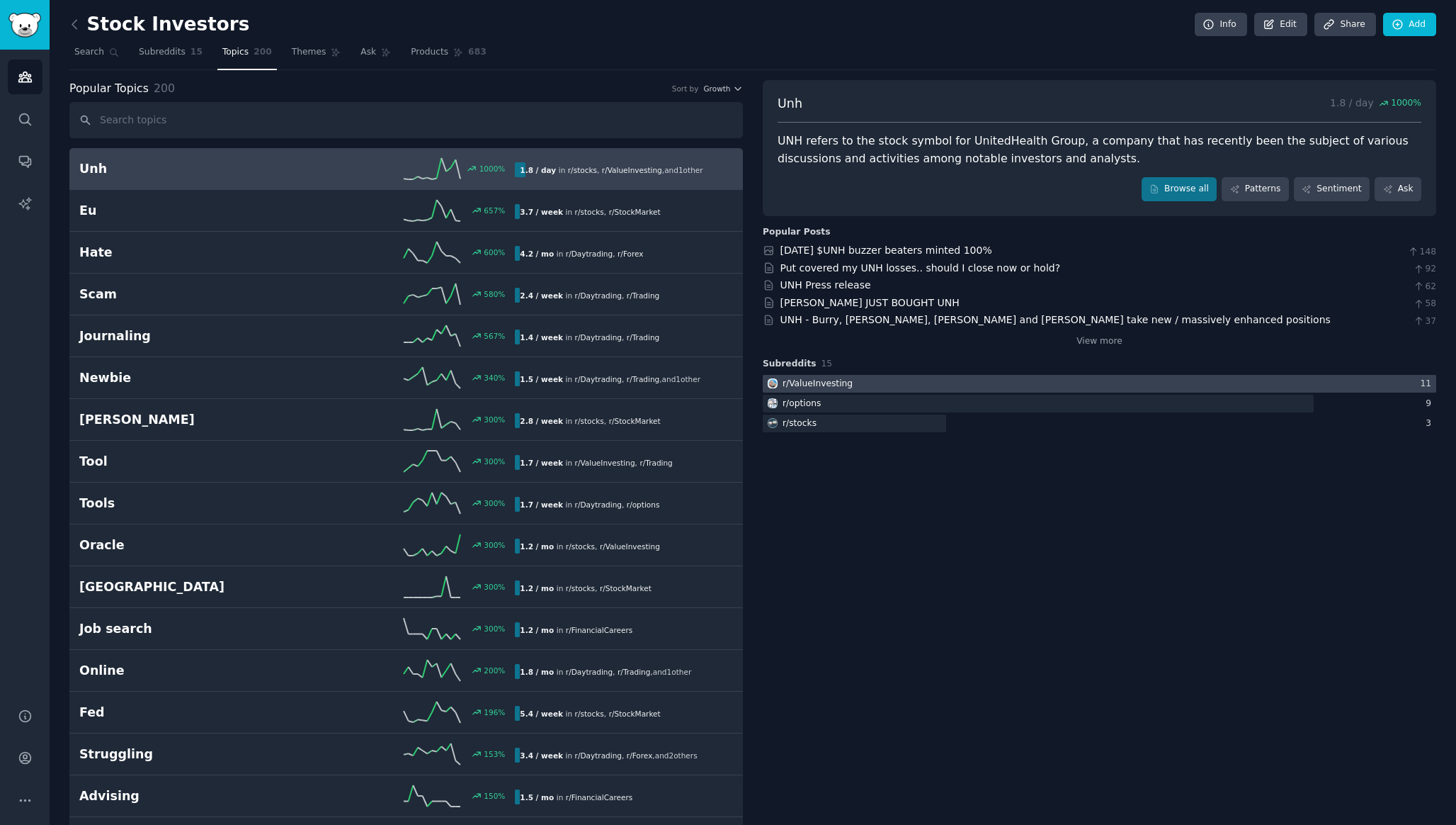
click at [868, 388] on div at bounding box center [1099, 383] width 673 height 18
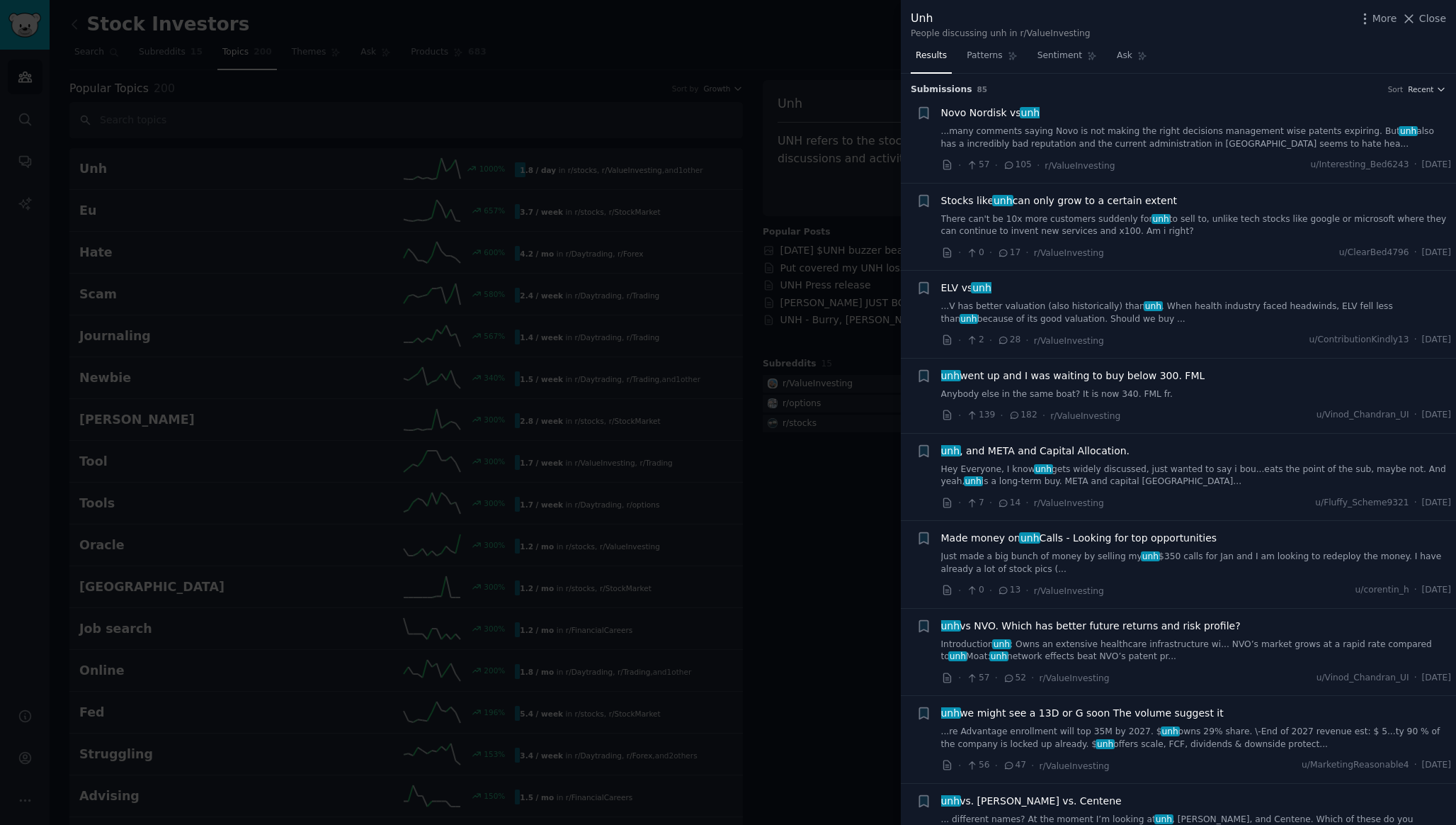
click at [855, 532] on div at bounding box center [728, 412] width 1456 height 825
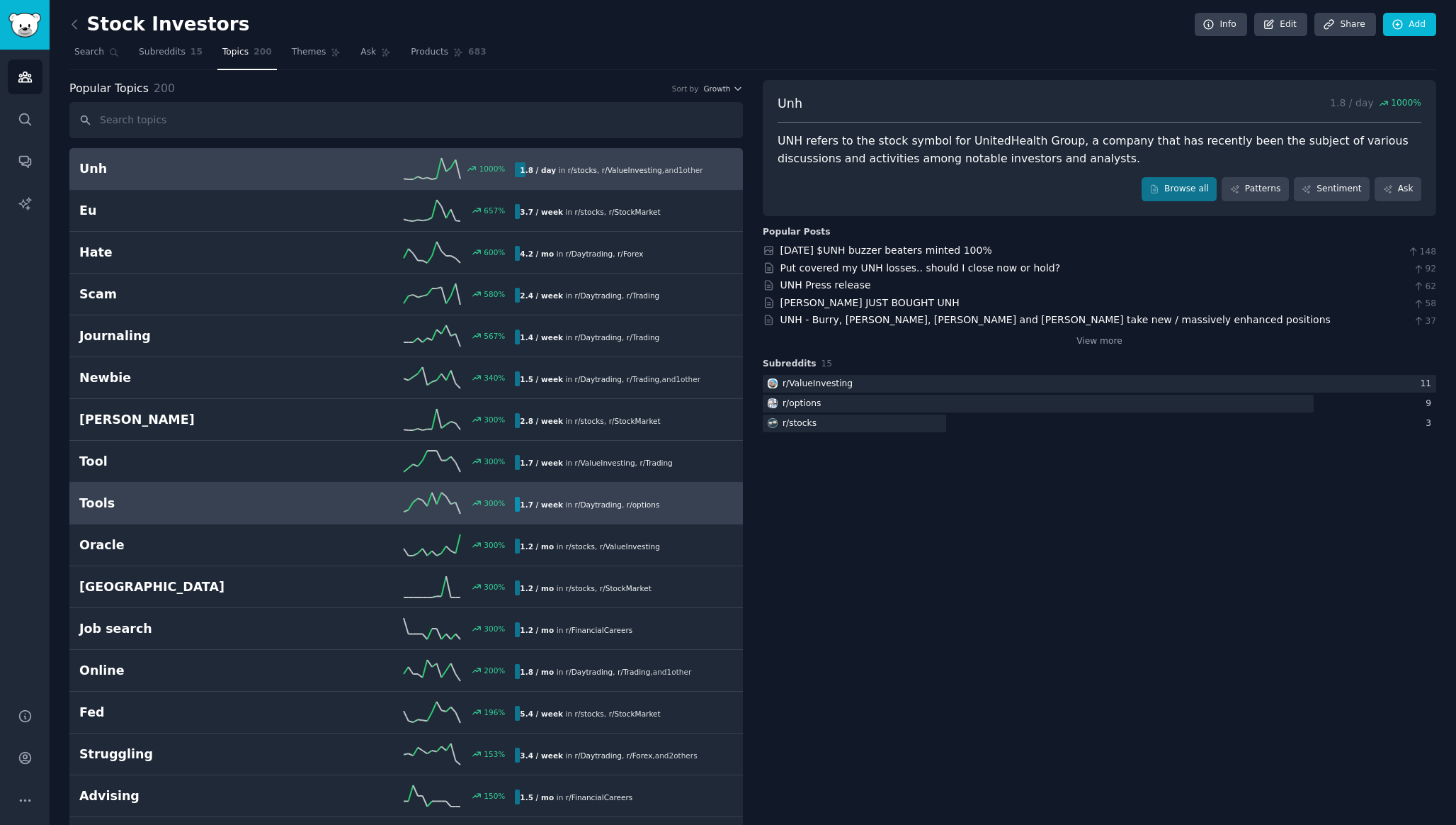
click at [131, 496] on h2 "Tools" at bounding box center [188, 503] width 218 height 18
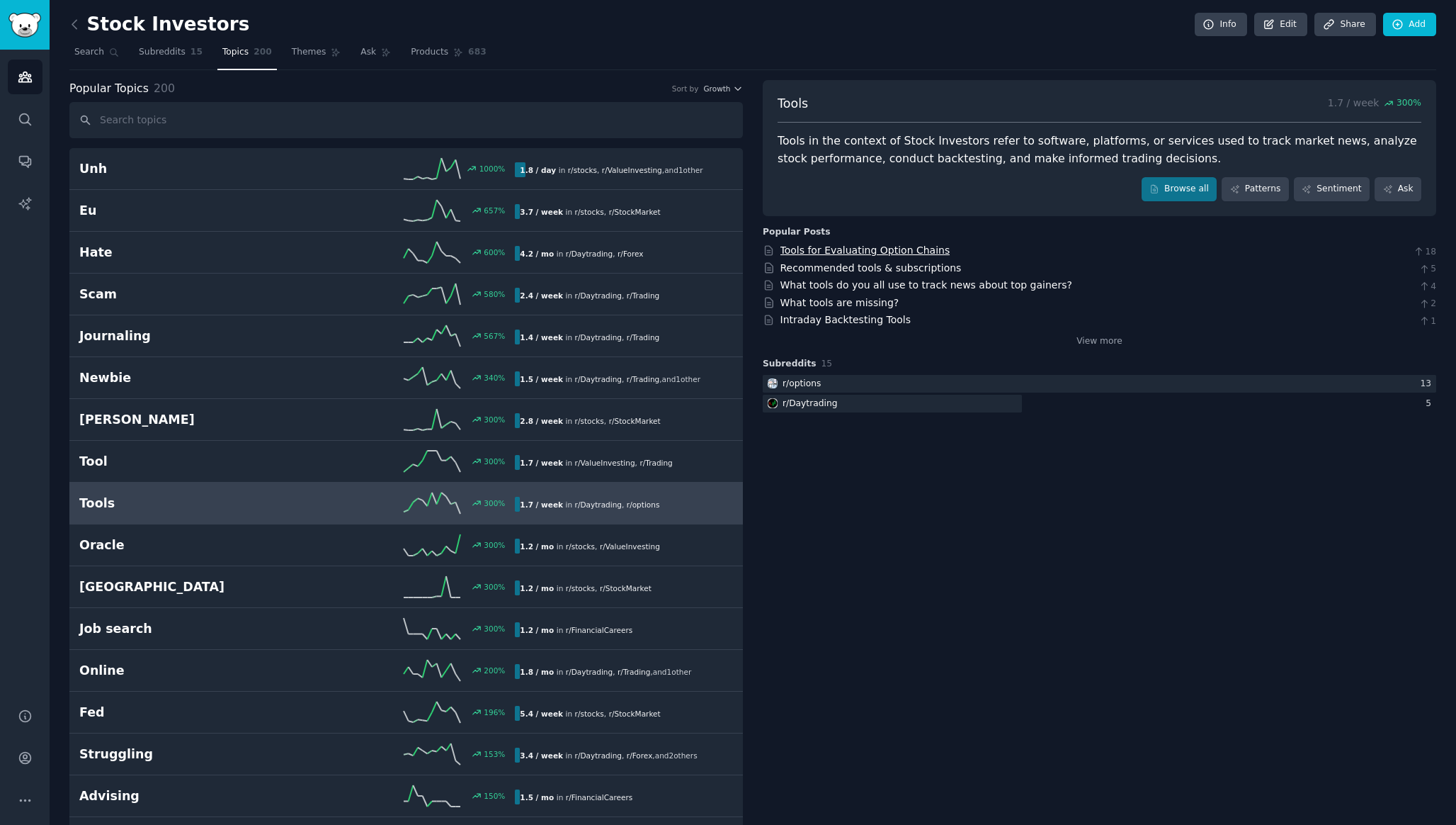
click at [915, 249] on link "Tools for Evaluating Option Chains" at bounding box center [866, 250] width 170 height 11
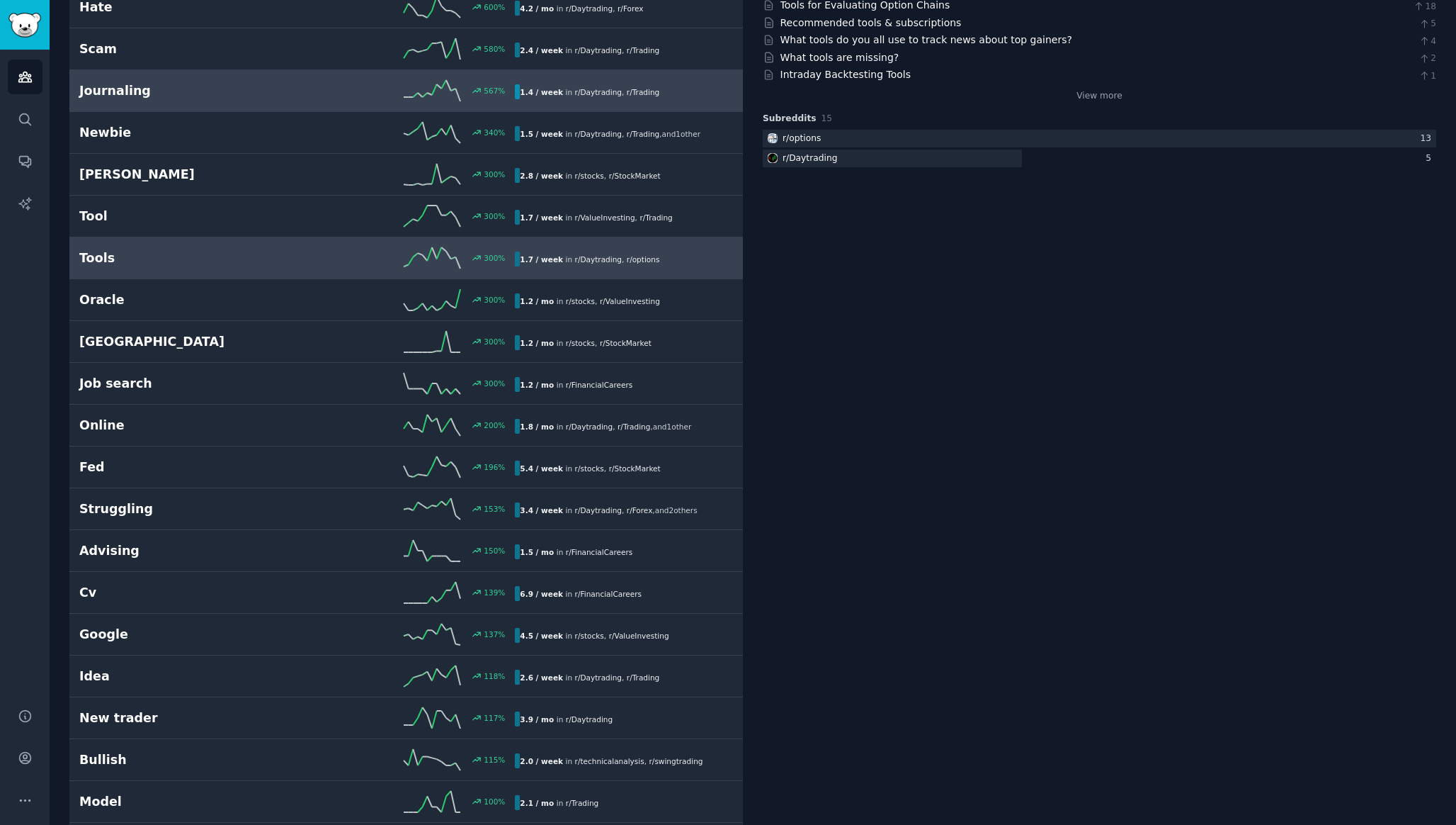
scroll to position [251, 0]
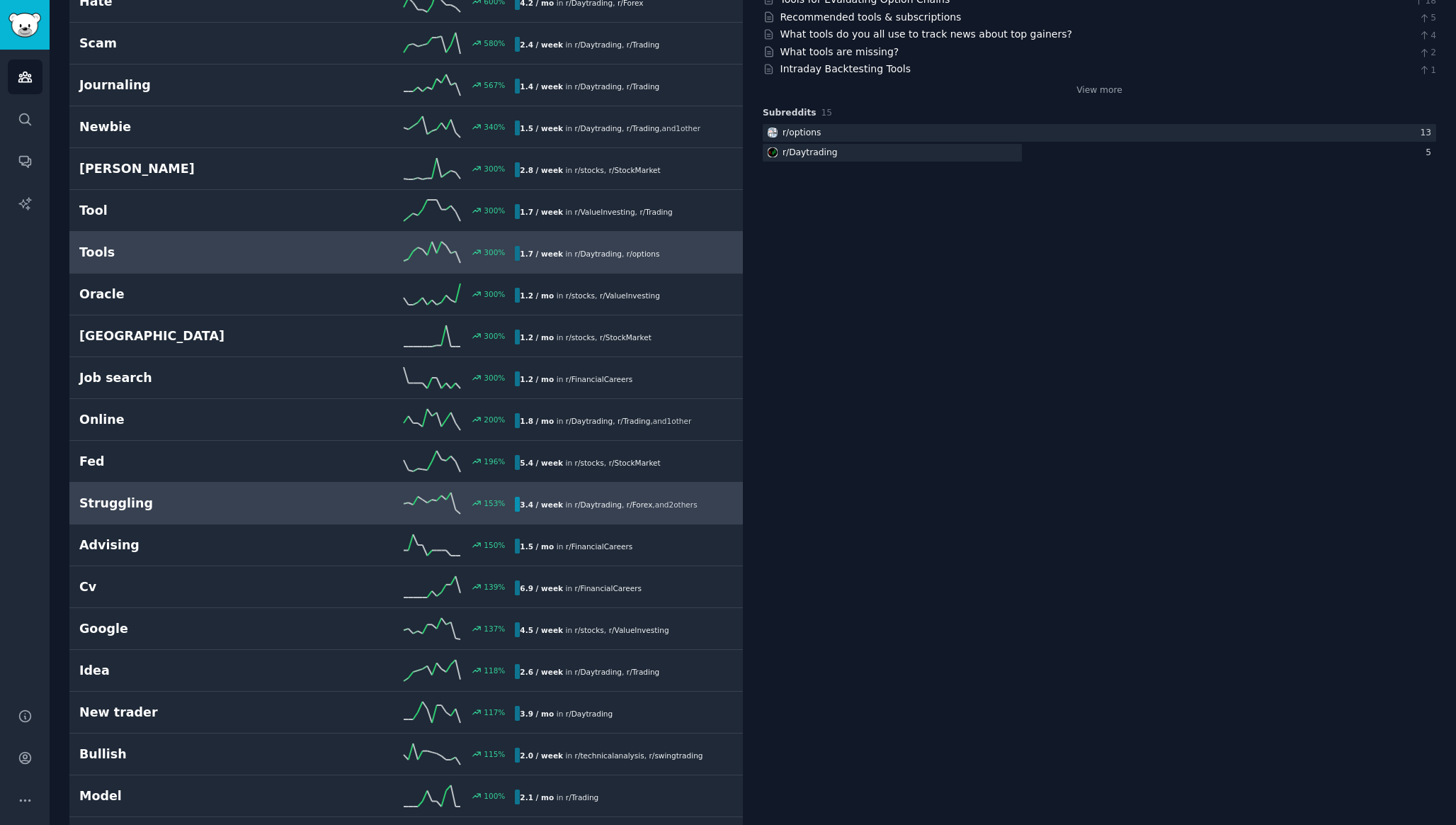
click at [312, 513] on div "153 %" at bounding box center [406, 502] width 218 height 21
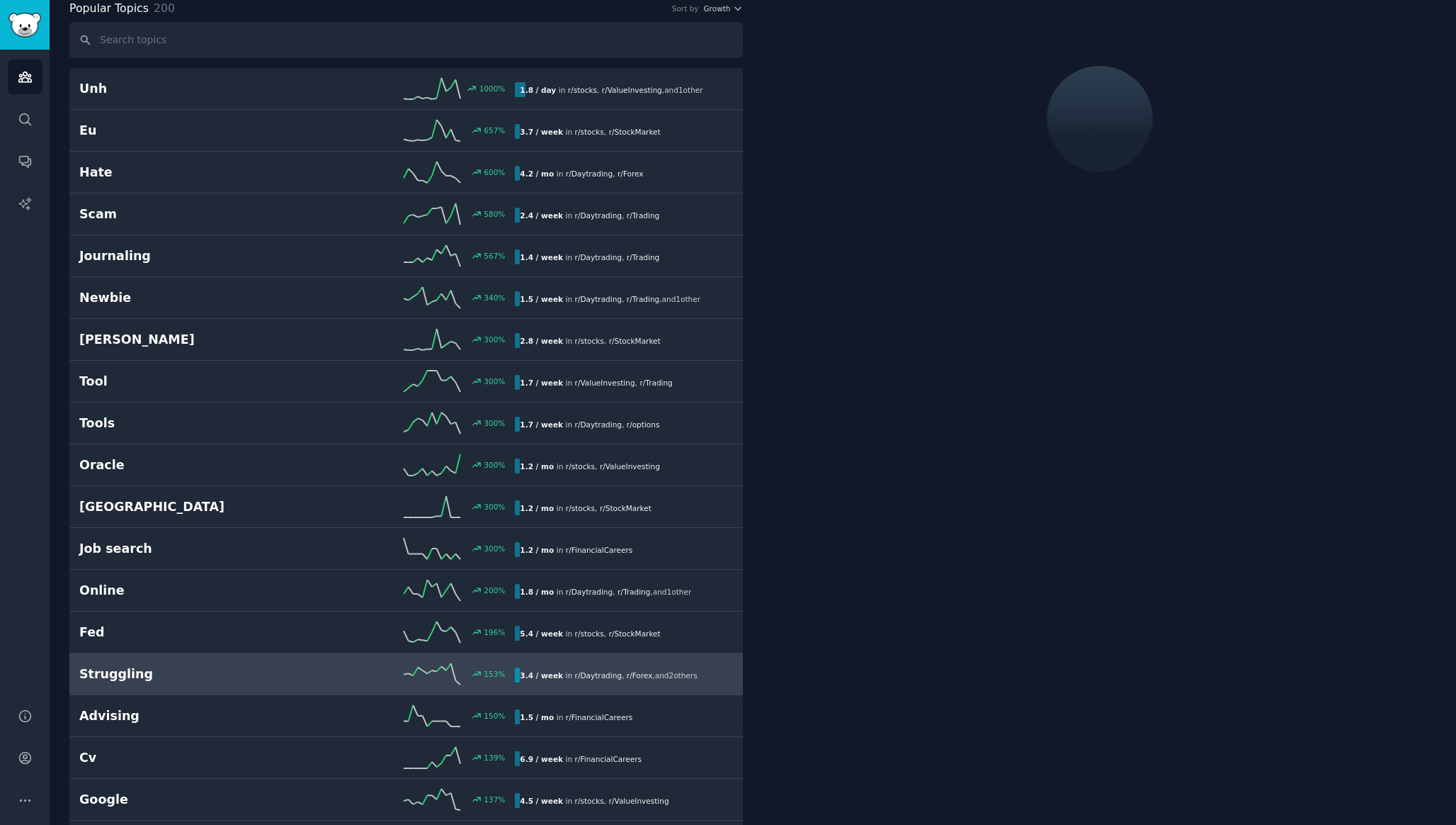
scroll to position [79, 0]
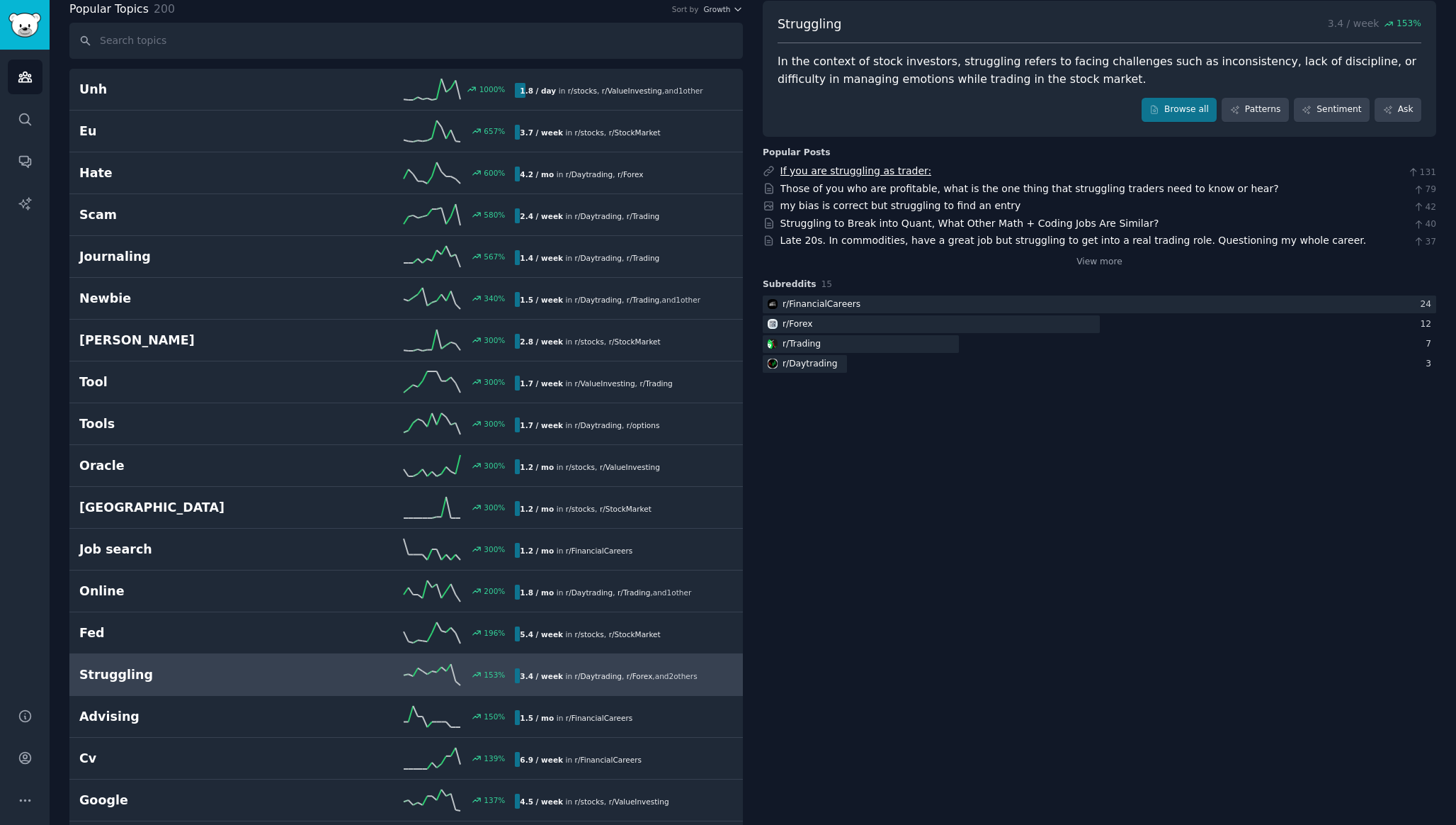
click at [890, 173] on link "If you are struggling as trader:" at bounding box center [856, 171] width 152 height 11
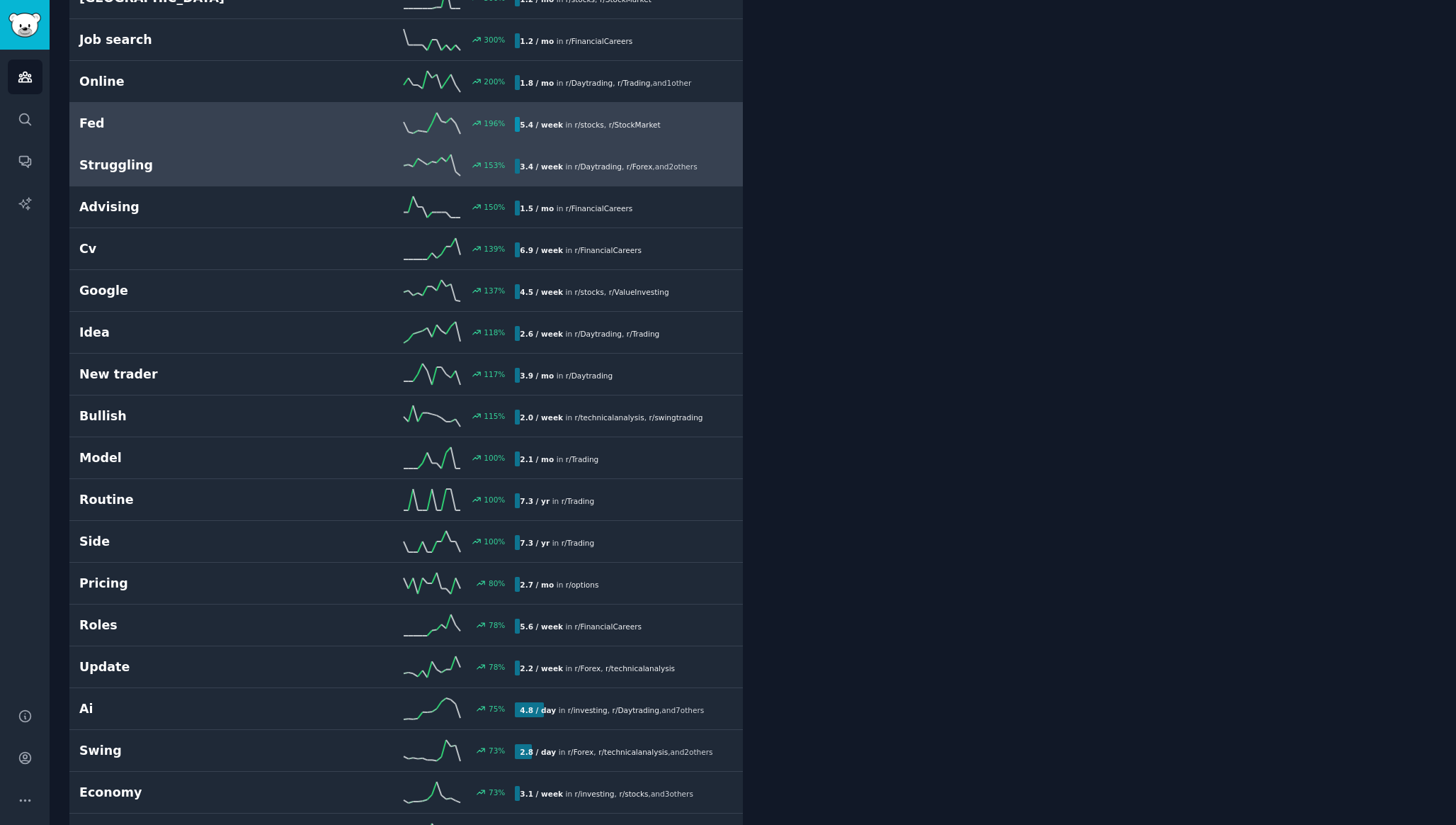
scroll to position [0, 0]
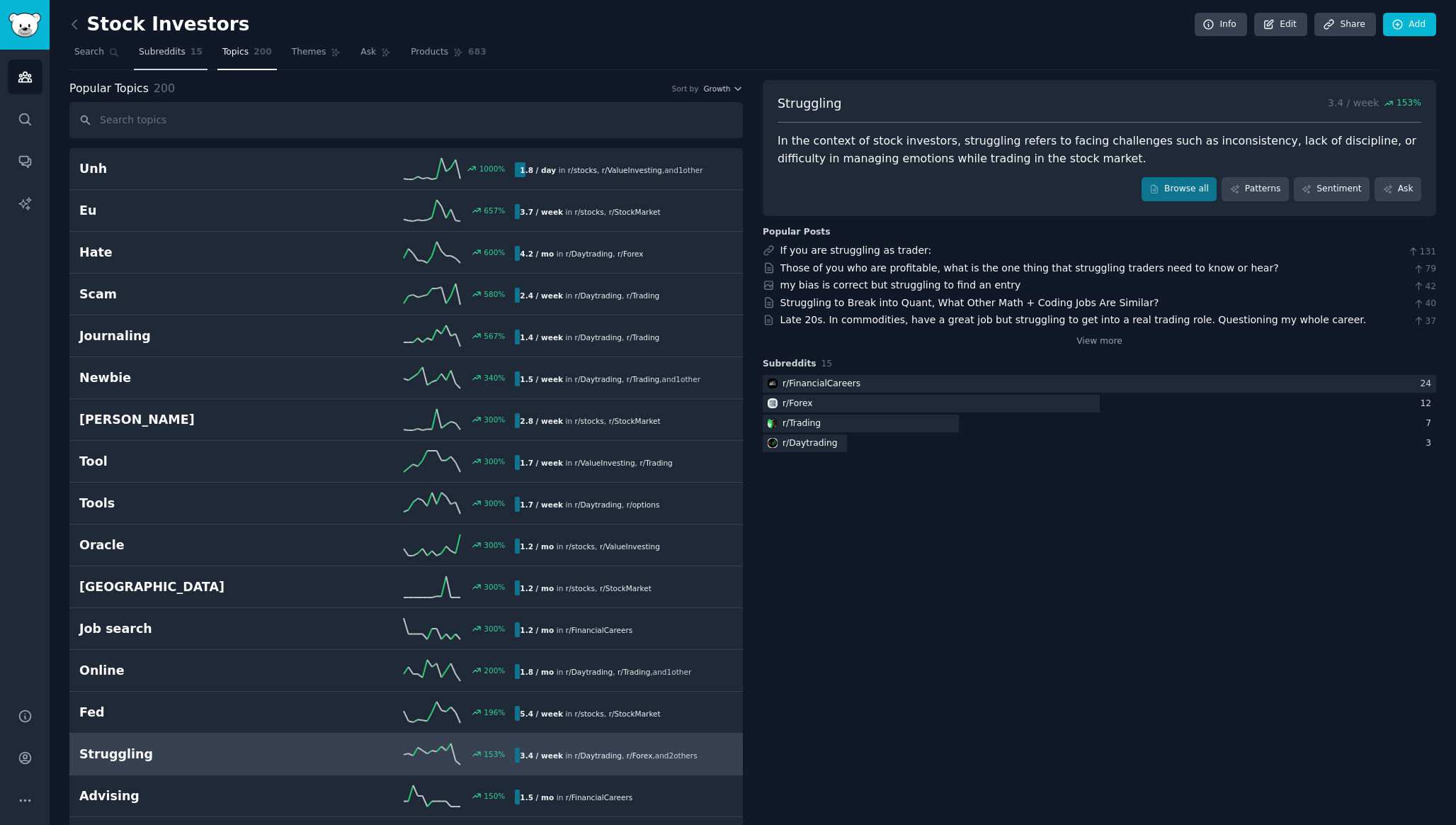
click at [165, 56] on span "Subreddits" at bounding box center [162, 52] width 47 height 13
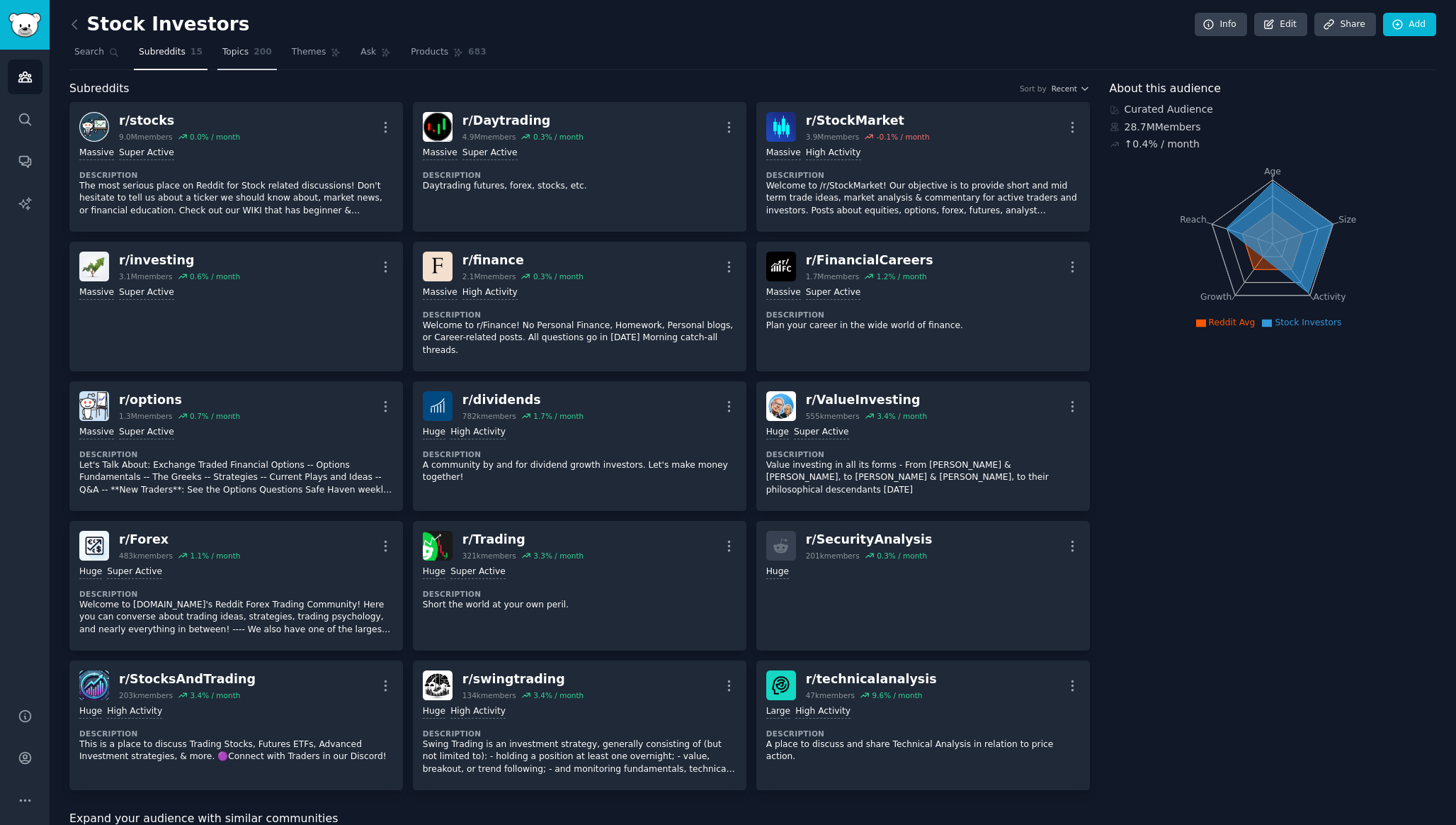
click at [234, 56] on span "Topics" at bounding box center [235, 52] width 26 height 13
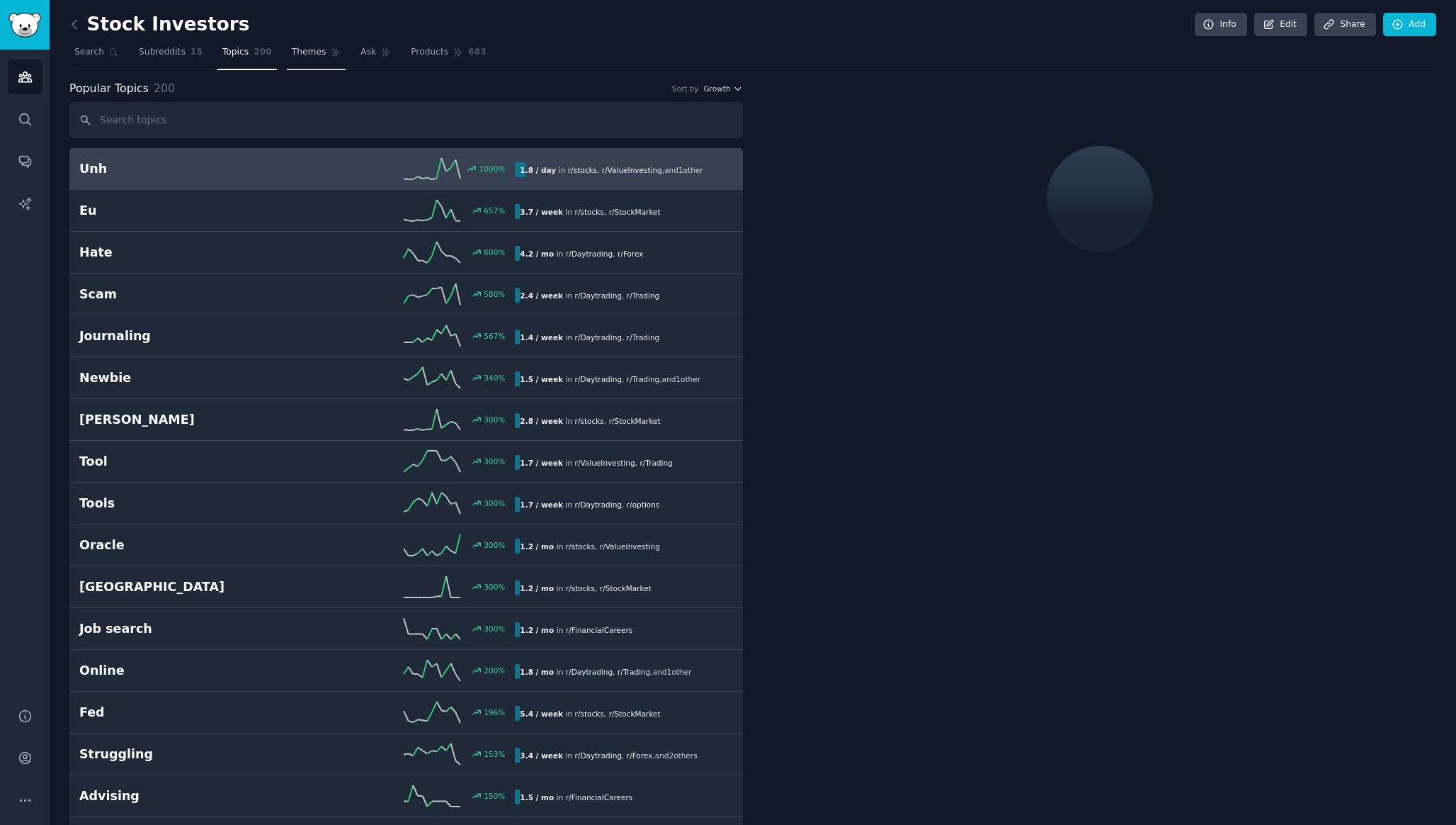
click at [312, 53] on span "Themes" at bounding box center [309, 52] width 34 height 13
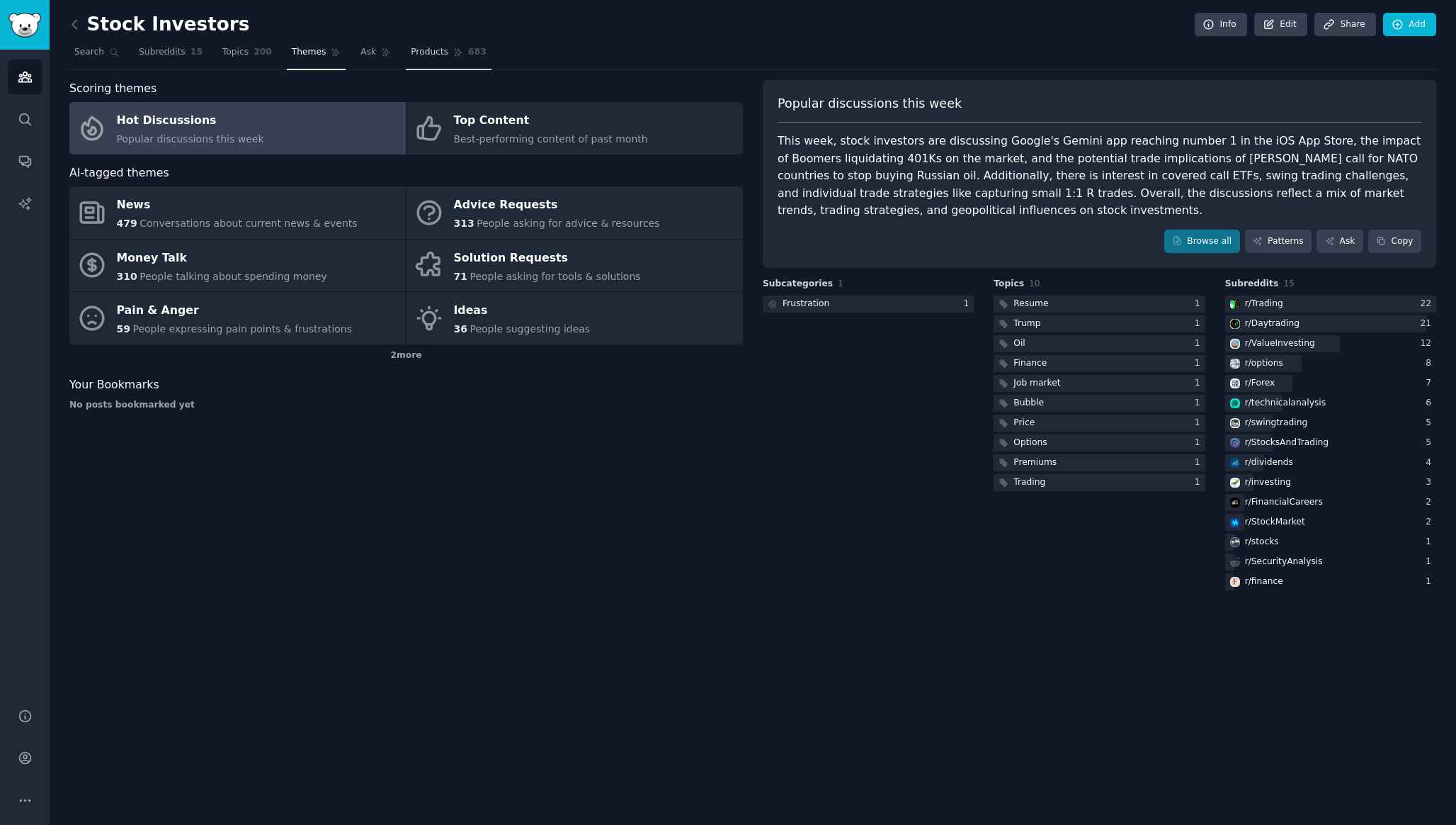
click at [431, 56] on span "Products" at bounding box center [429, 52] width 38 height 13
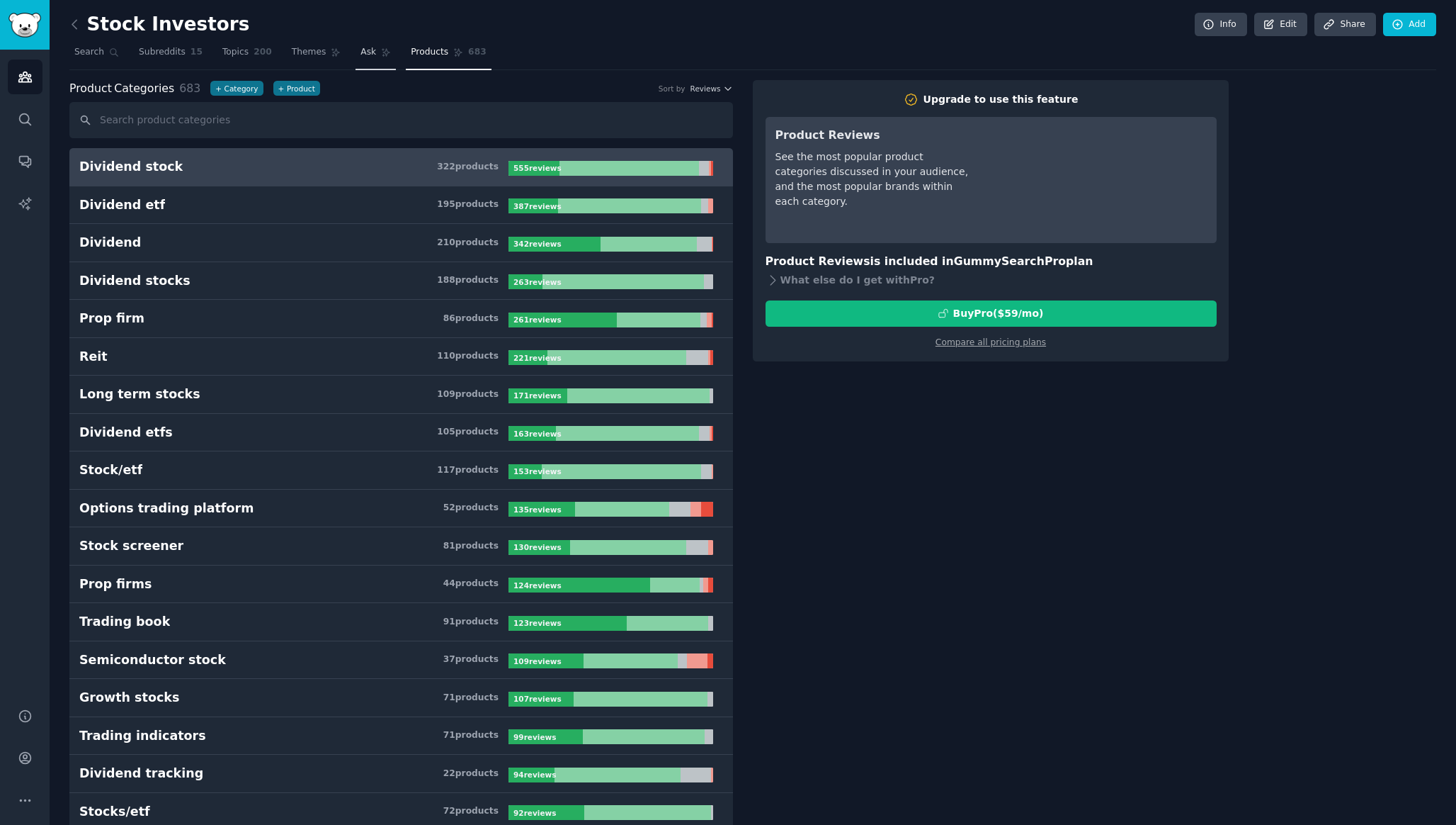
click at [360, 55] on span "Ask" at bounding box center [368, 52] width 16 height 13
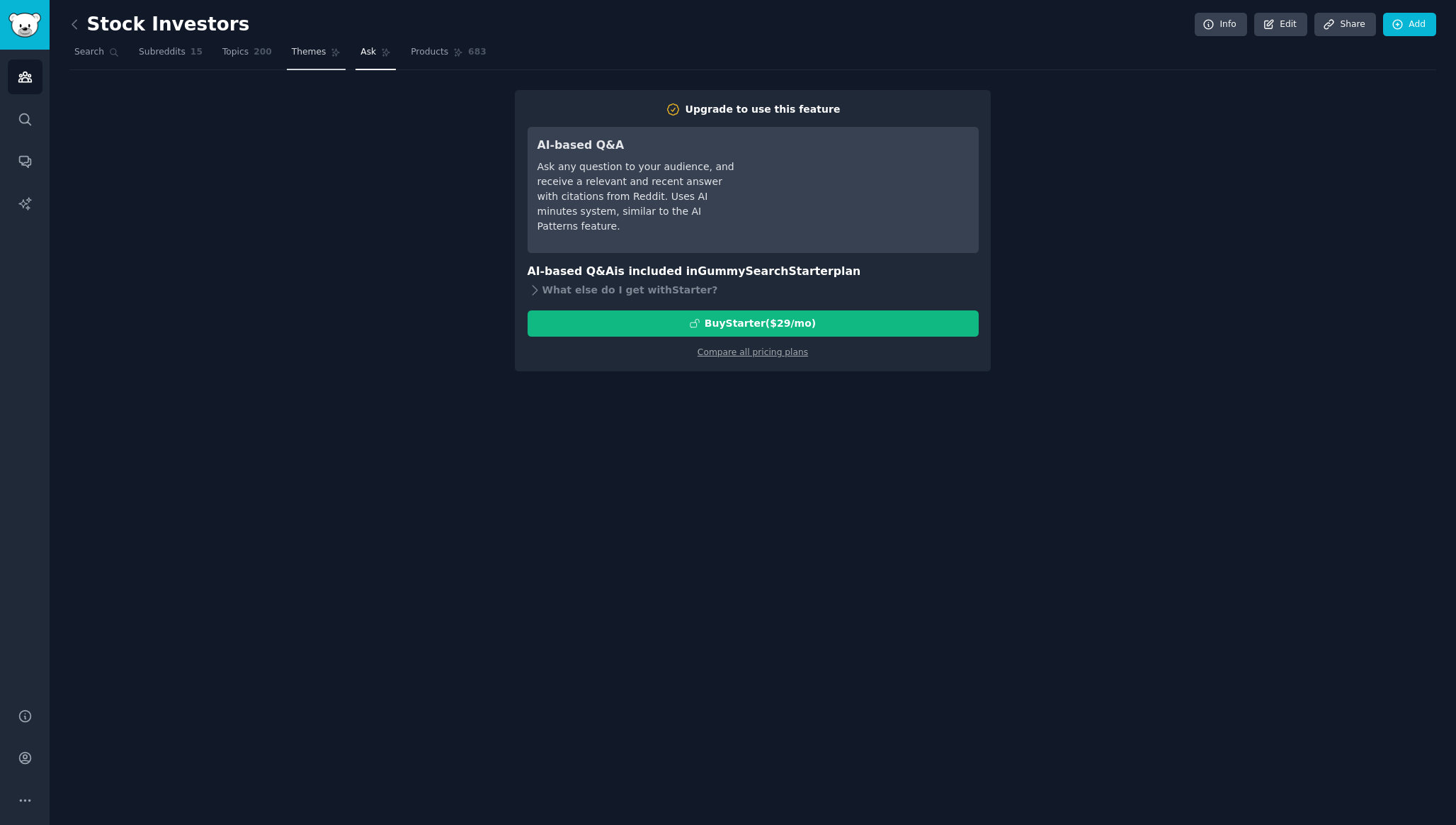
click at [301, 60] on link "Themes" at bounding box center [317, 55] width 60 height 29
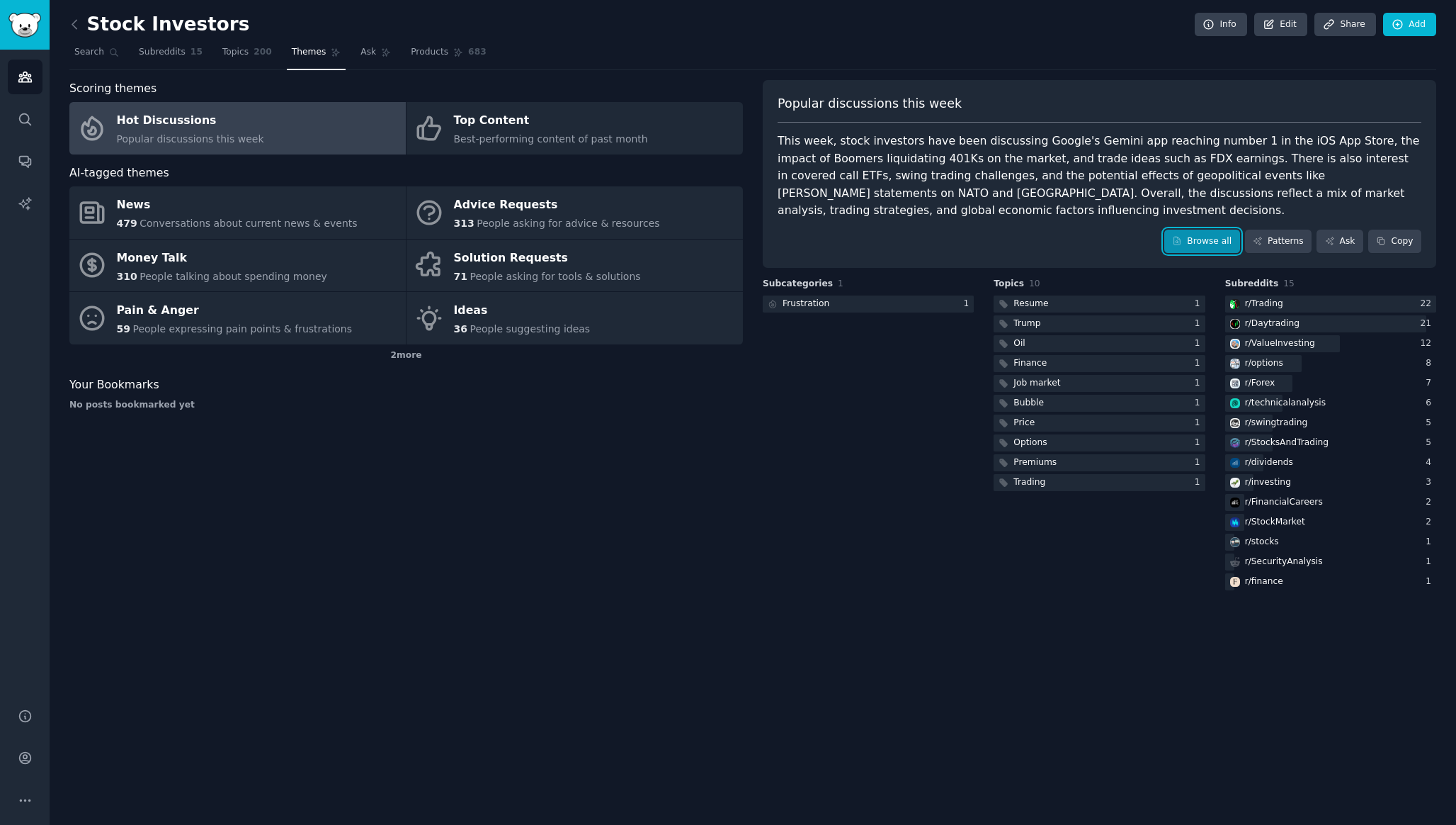
click at [1206, 242] on link "Browse all" at bounding box center [1202, 241] width 76 height 24
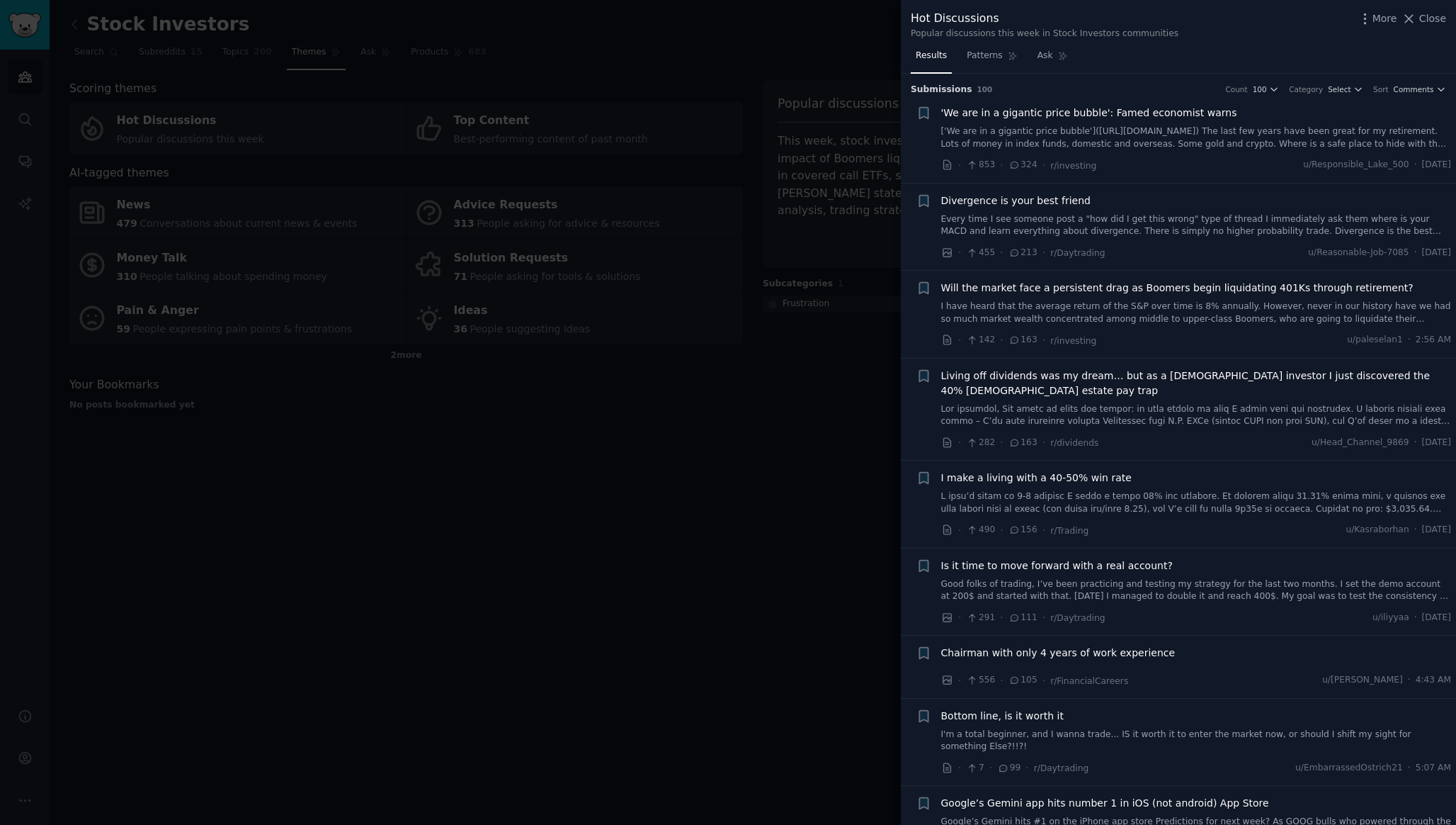
click at [857, 460] on div at bounding box center [728, 412] width 1456 height 825
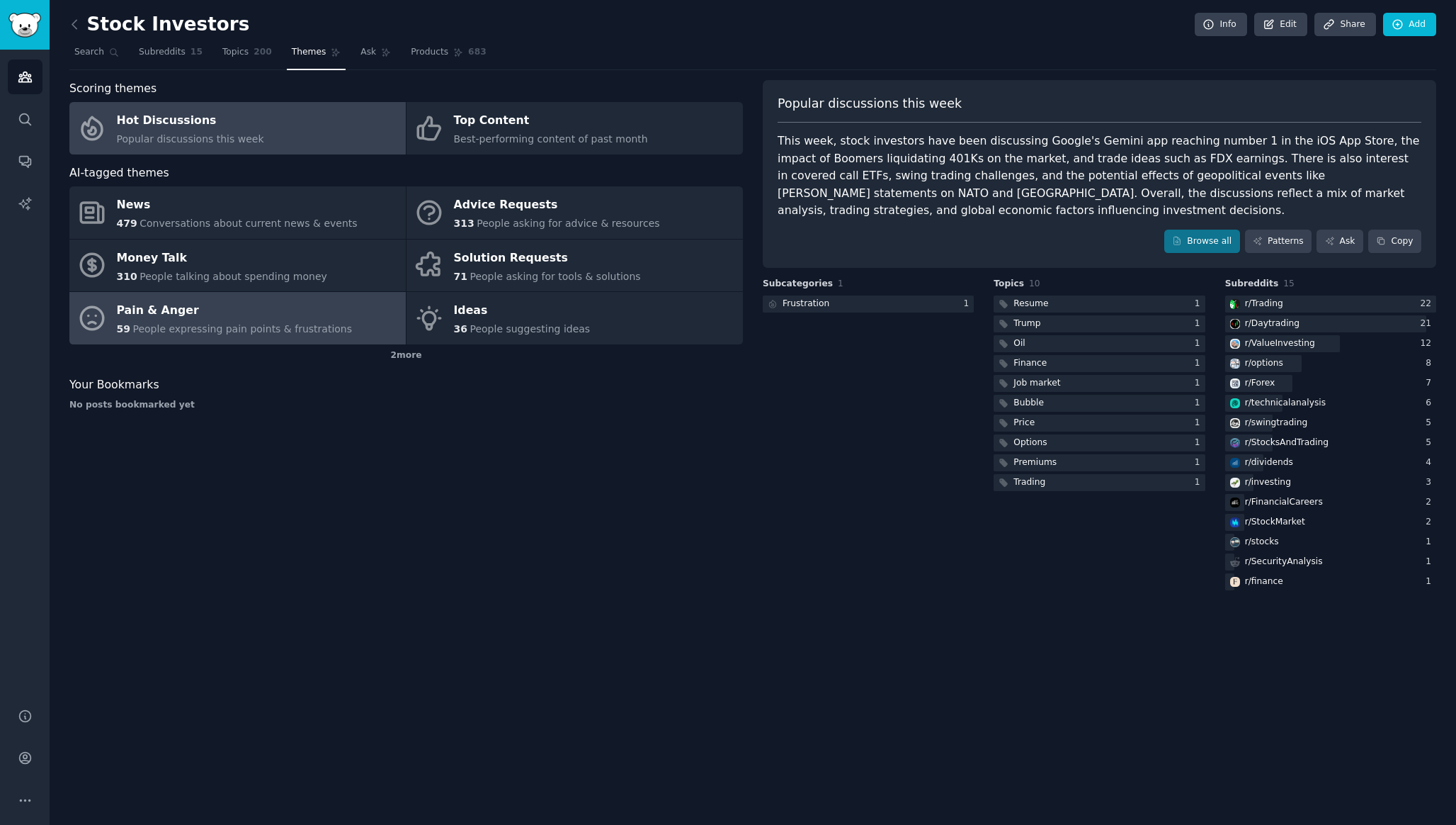
click at [238, 320] on div "Pain & Anger" at bounding box center [234, 311] width 236 height 23
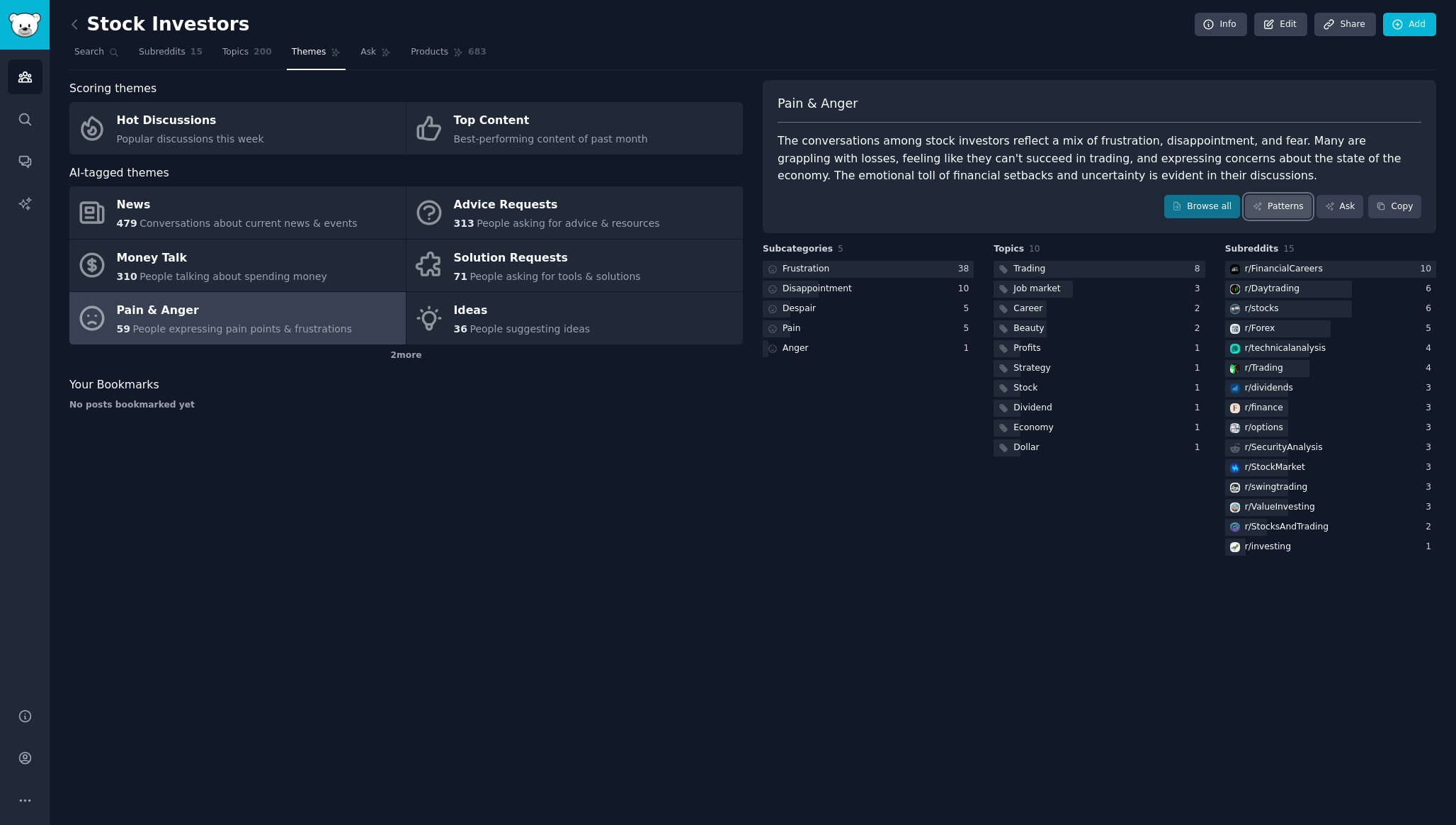
click at [1286, 208] on link "Patterns" at bounding box center [1278, 207] width 66 height 24
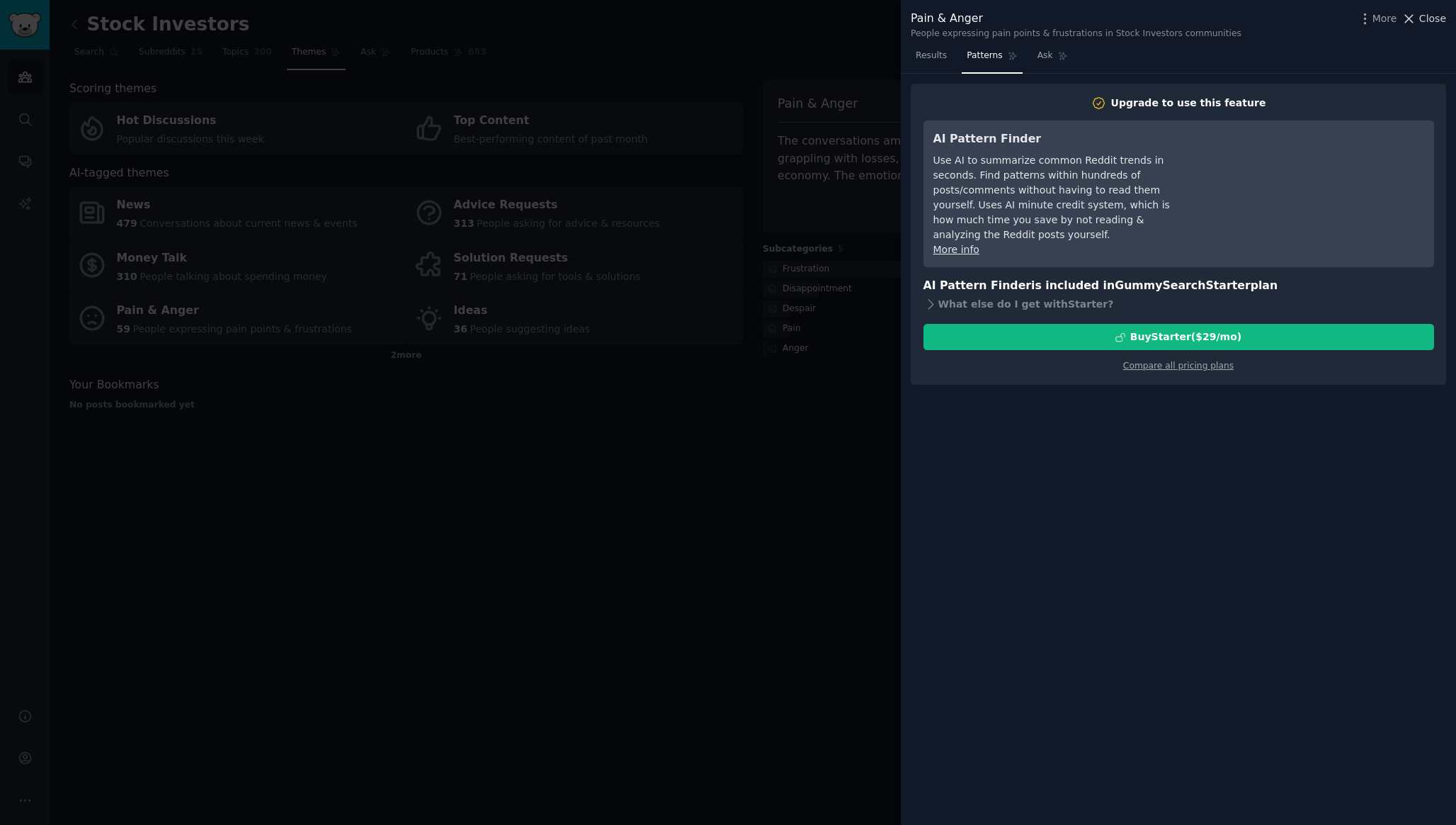
click at [1437, 15] on span "Close" at bounding box center [1432, 18] width 27 height 15
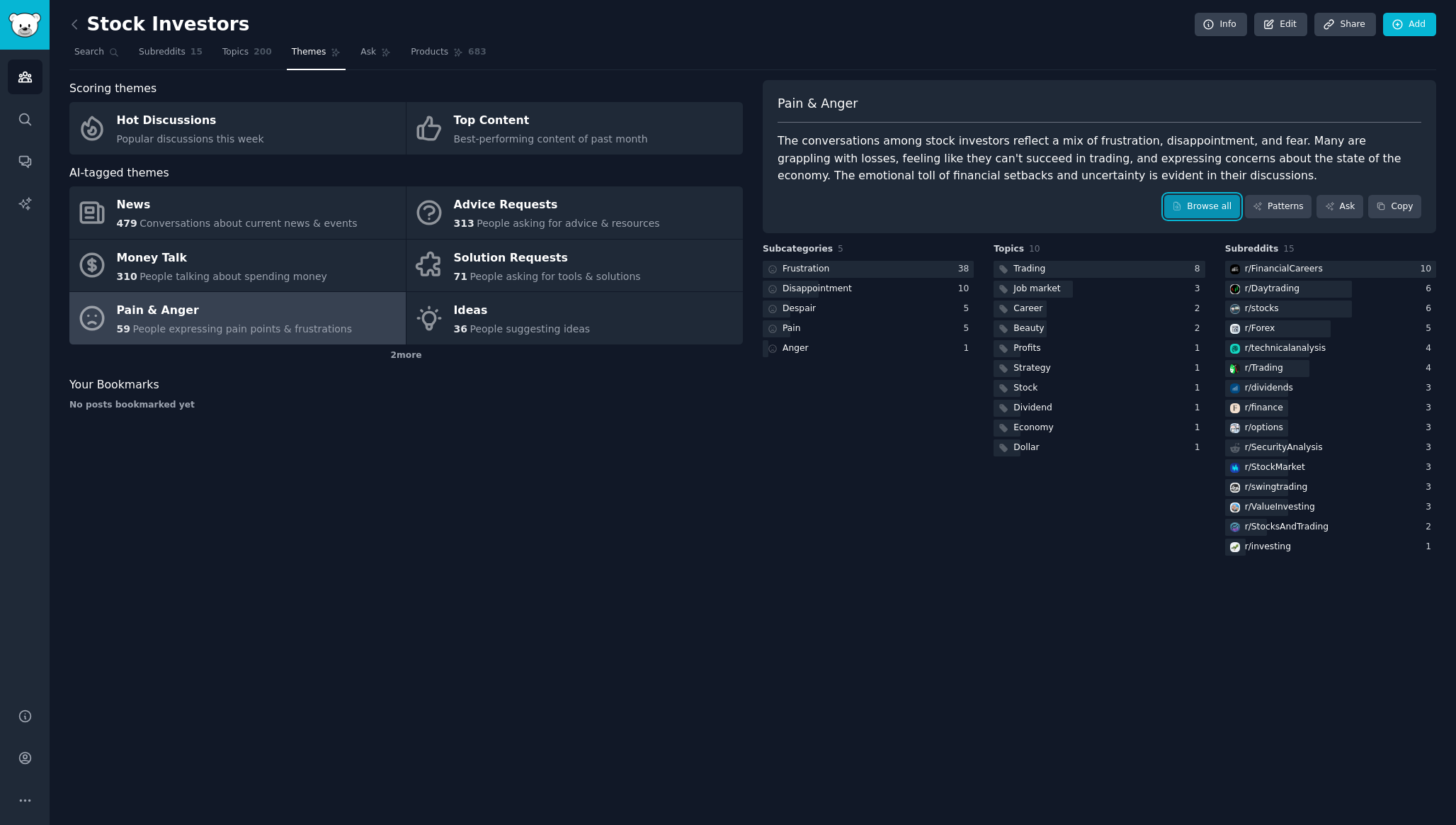
click at [1197, 206] on link "Browse all" at bounding box center [1202, 207] width 76 height 24
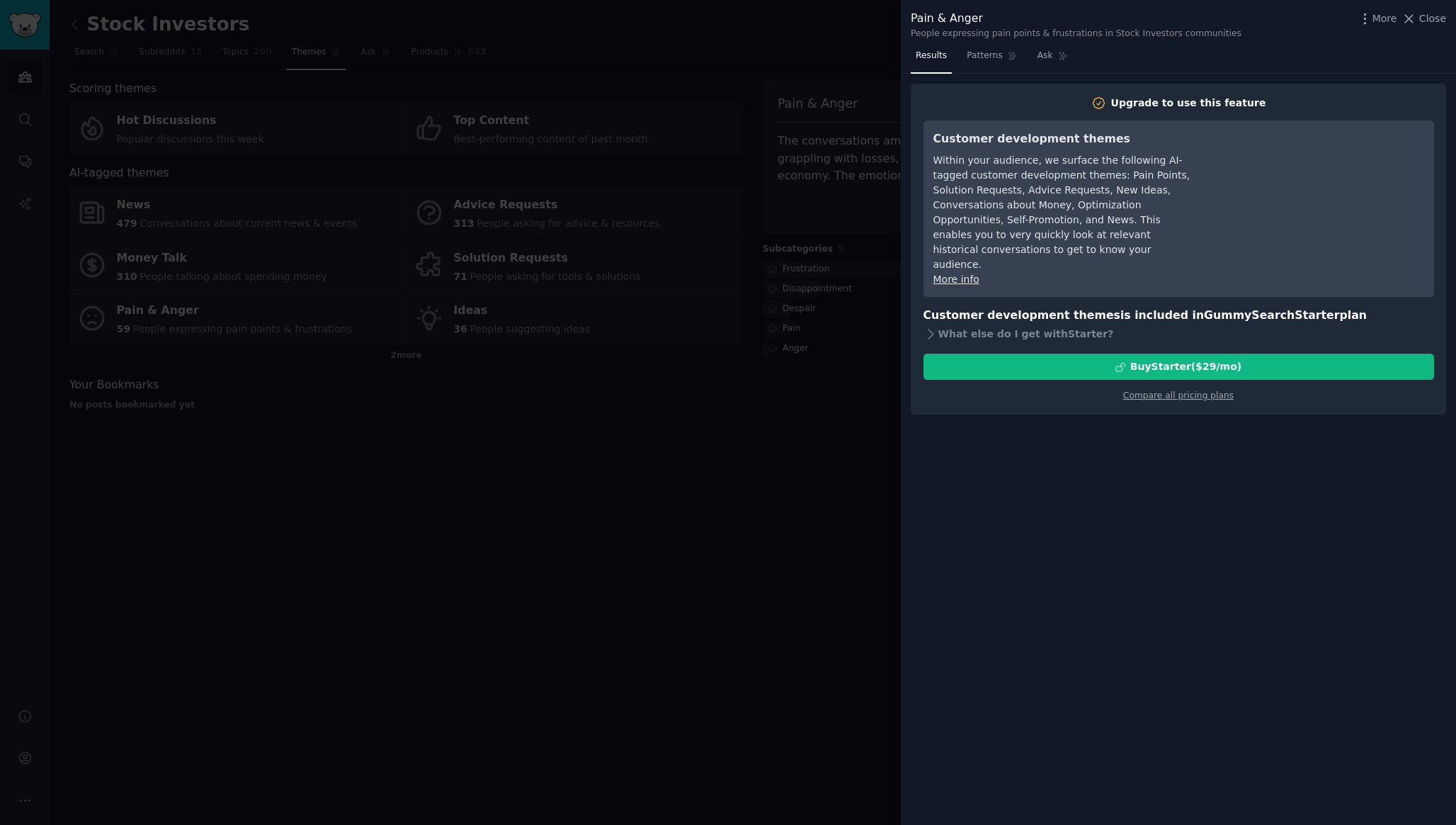
click at [800, 532] on div at bounding box center [728, 412] width 1456 height 825
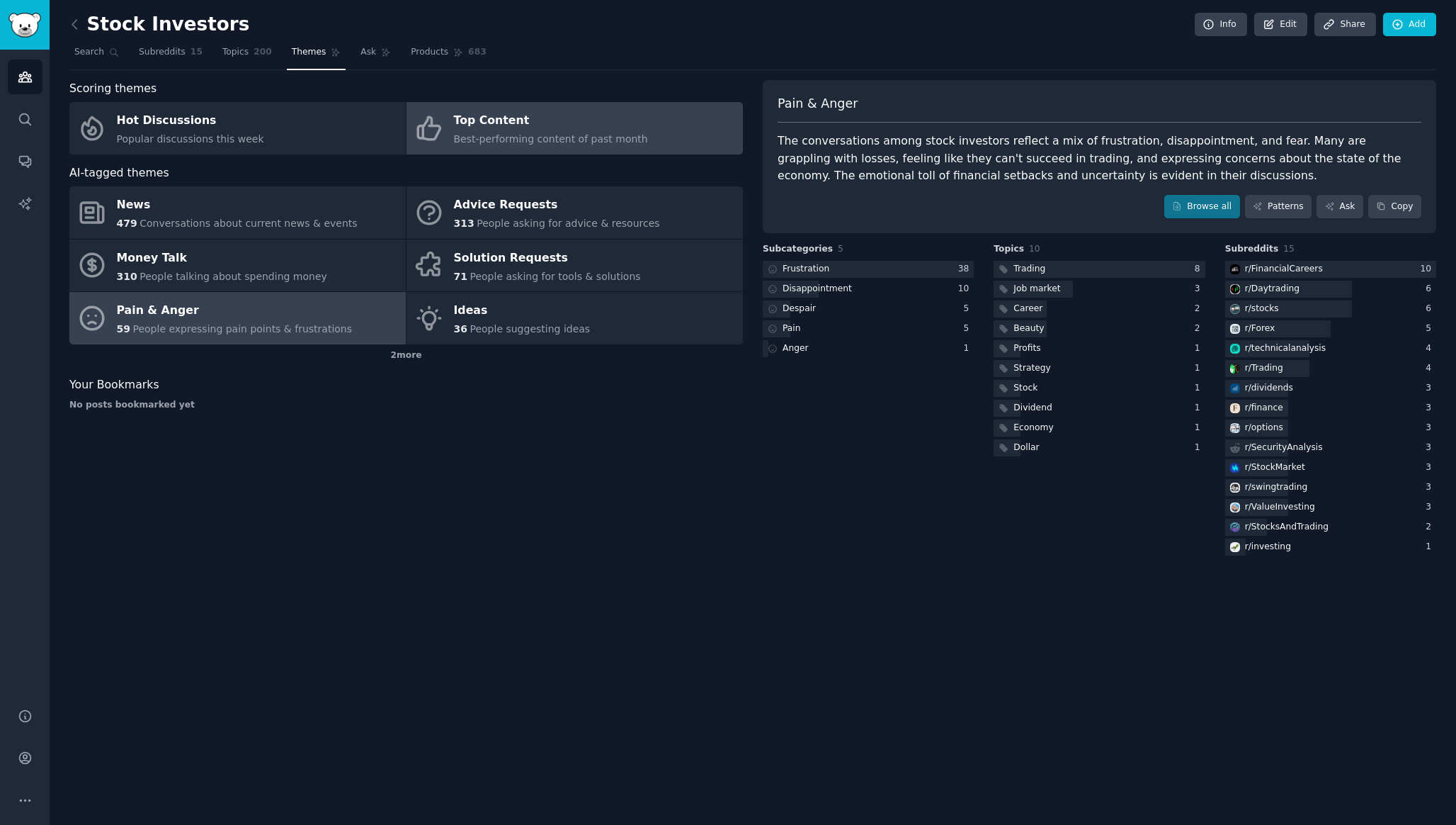
click at [510, 121] on div "Top Content" at bounding box center [551, 121] width 194 height 23
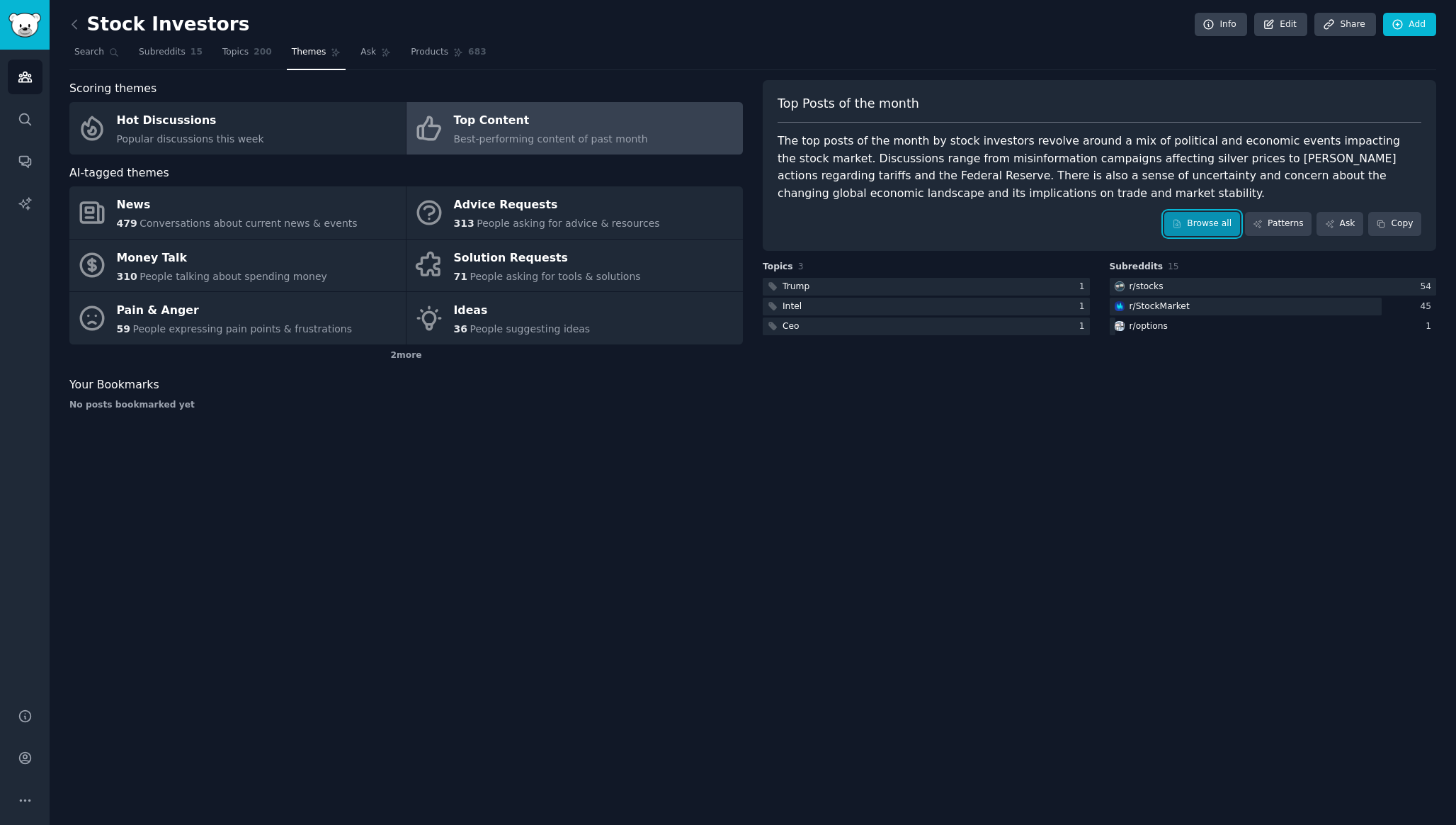
click at [1202, 224] on link "Browse all" at bounding box center [1202, 223] width 76 height 24
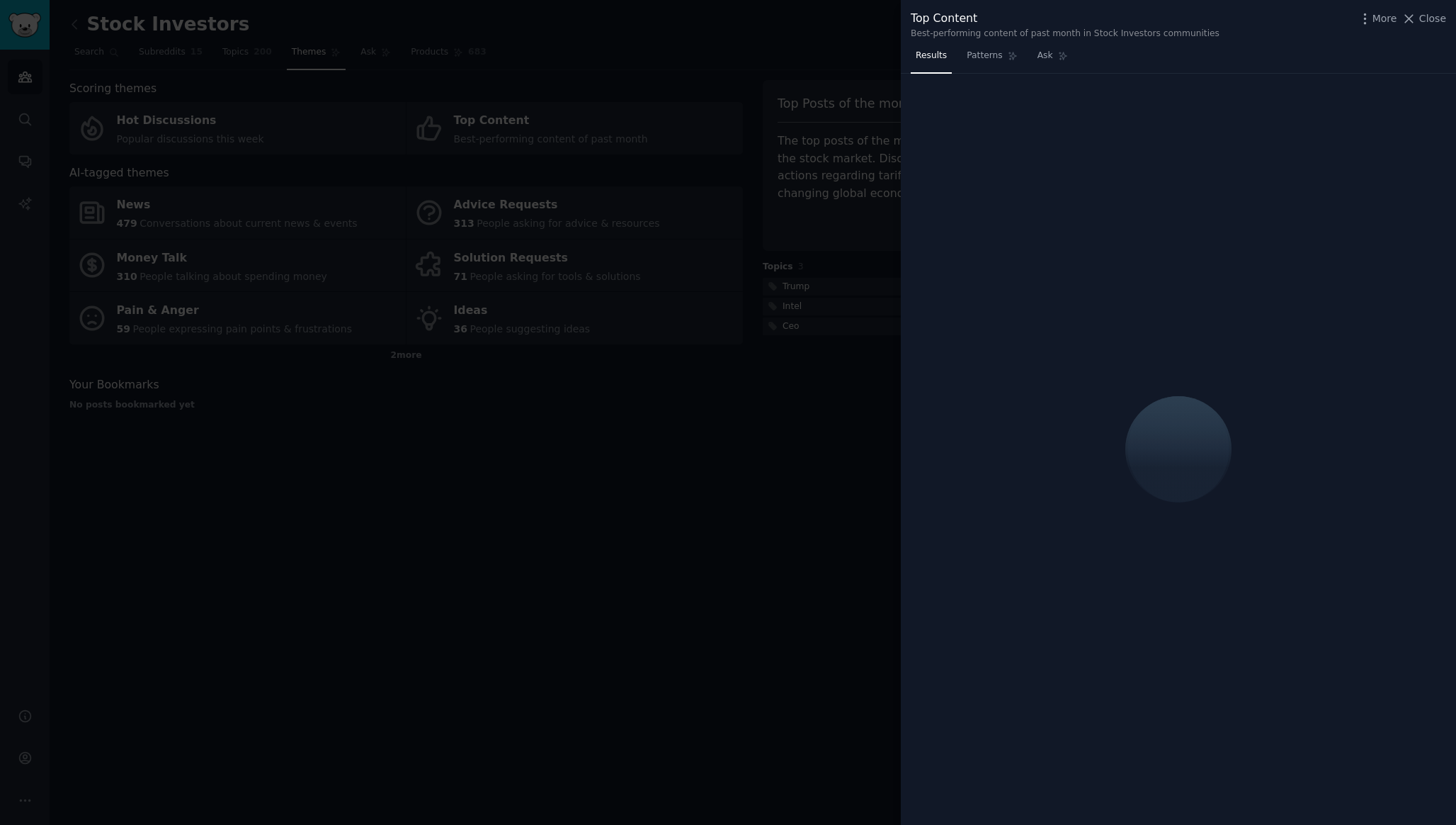
click at [861, 453] on div at bounding box center [728, 412] width 1456 height 825
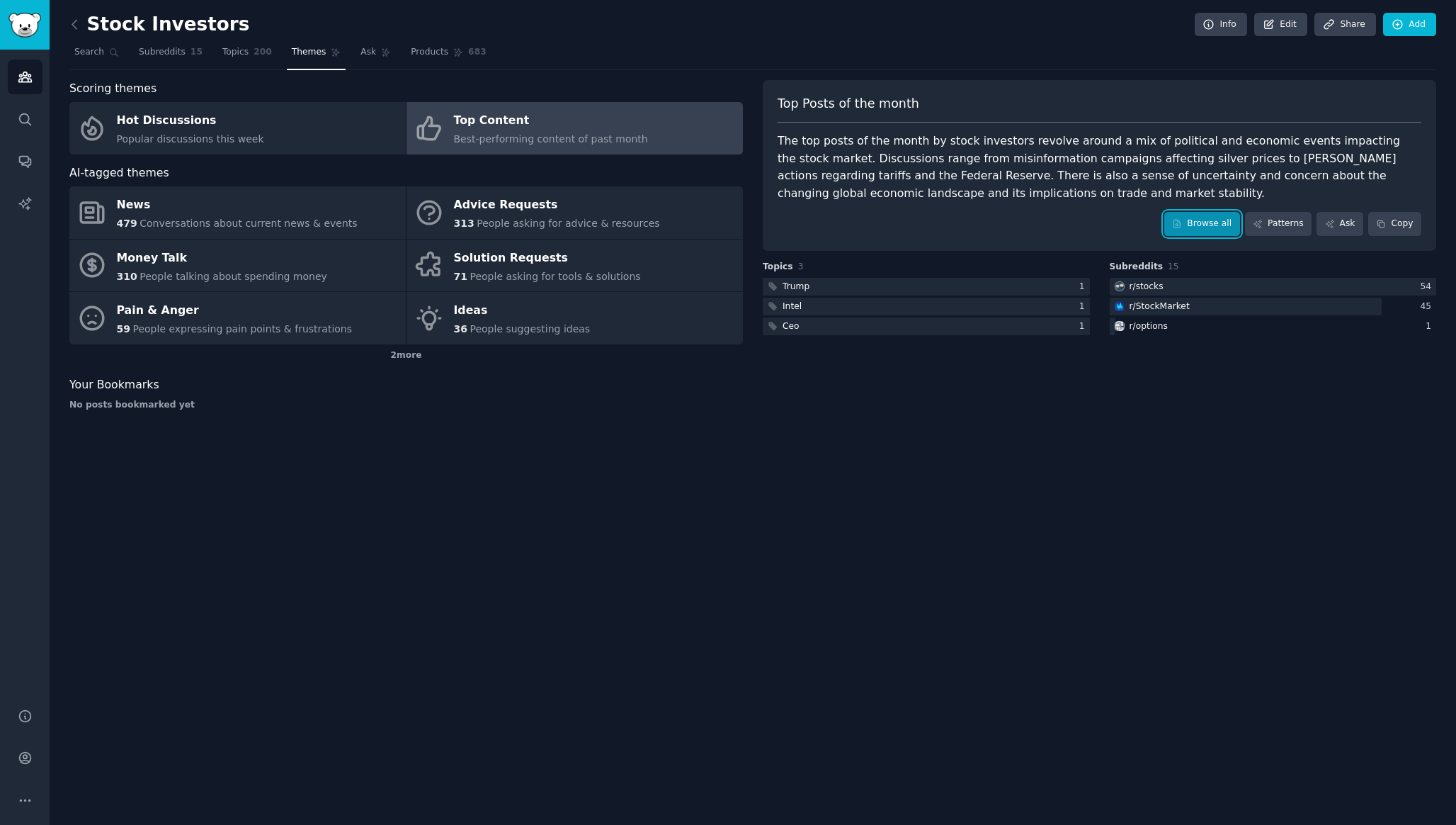
click at [1197, 229] on link "Browse all" at bounding box center [1202, 223] width 76 height 24
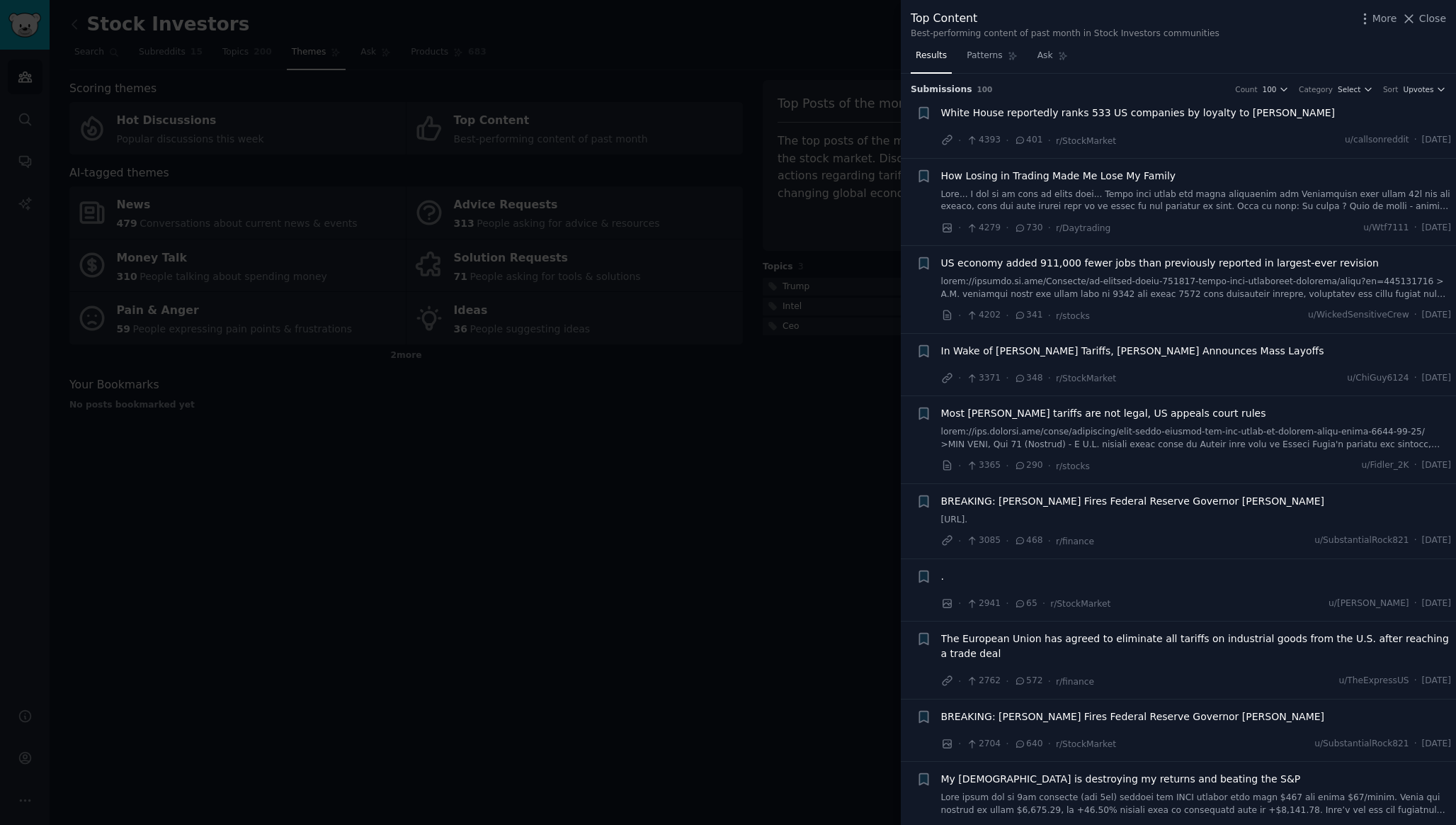
click at [1088, 172] on span "How Losing in Trading Made Me Lose My Family" at bounding box center [1059, 176] width 235 height 15
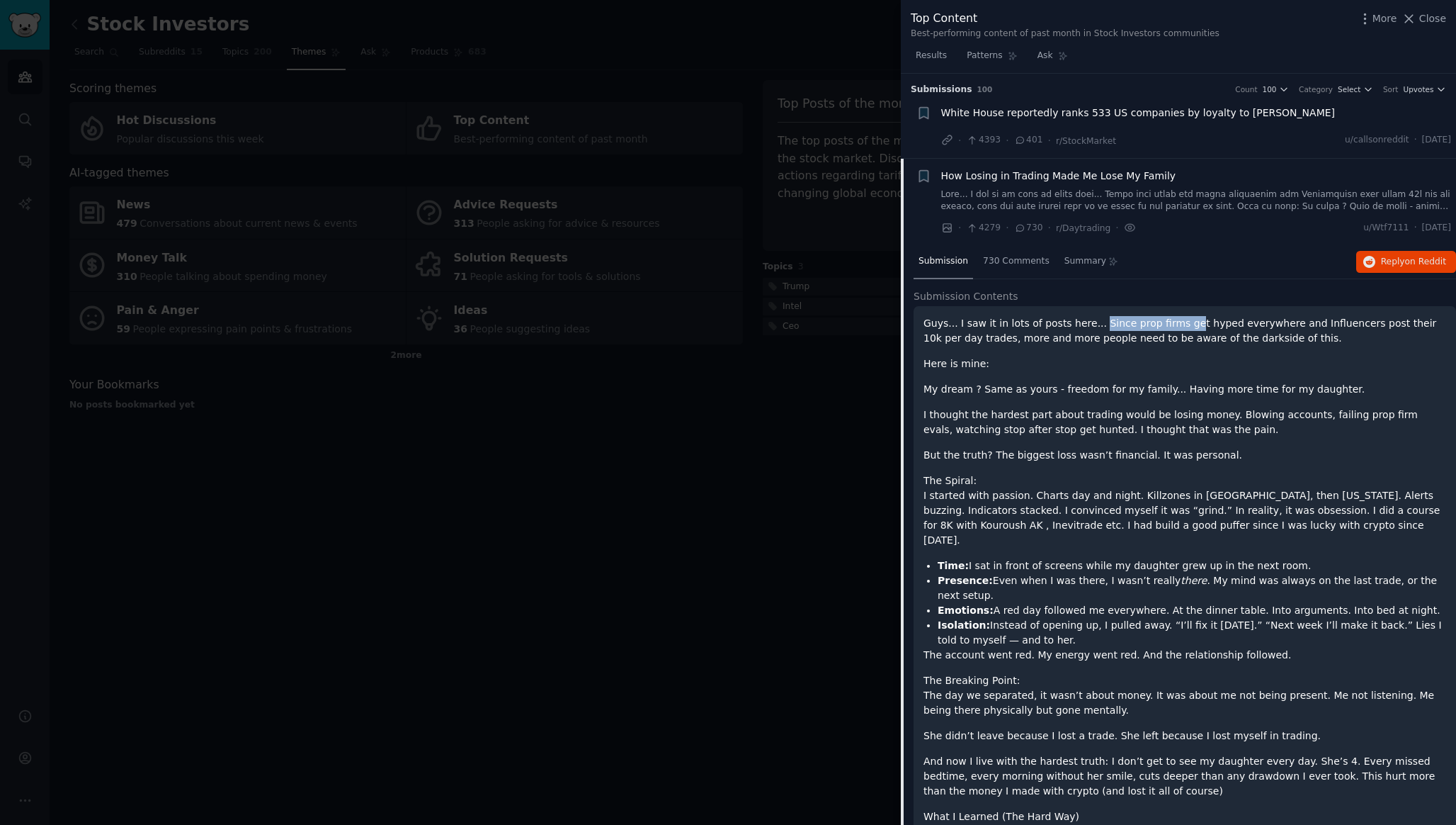
drag, startPoint x: 1092, startPoint y: 324, endPoint x: 1181, endPoint y: 328, distance: 89.1
click at [1181, 328] on p "Guys... I saw it in lots of posts here... Since prop firms get hyped everywhere…" at bounding box center [1185, 330] width 523 height 29
click at [1038, 370] on p "Here is mine:" at bounding box center [1185, 364] width 523 height 15
click at [674, 593] on div at bounding box center [728, 412] width 1456 height 825
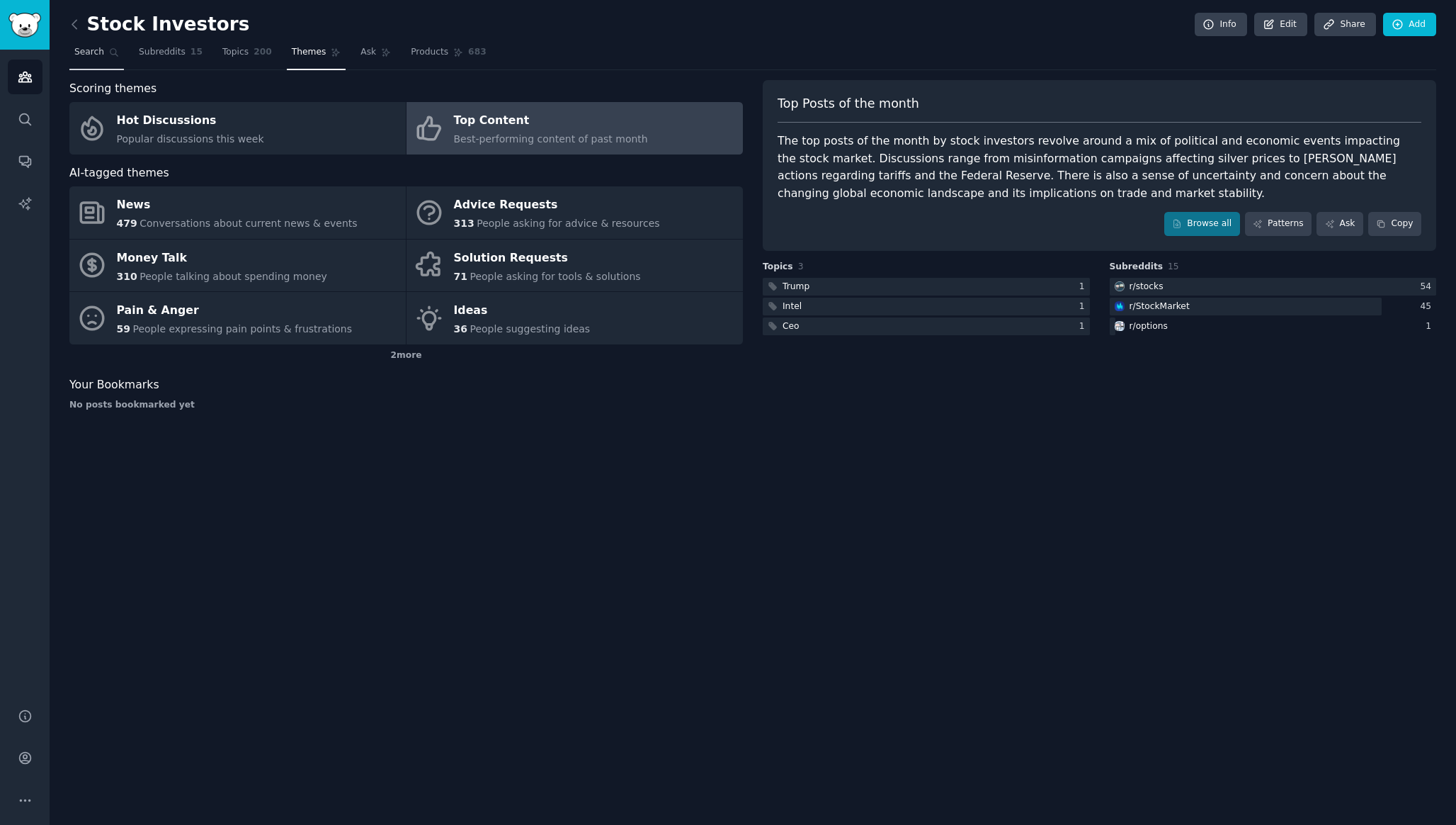
click at [93, 53] on span "Search" at bounding box center [89, 52] width 29 height 13
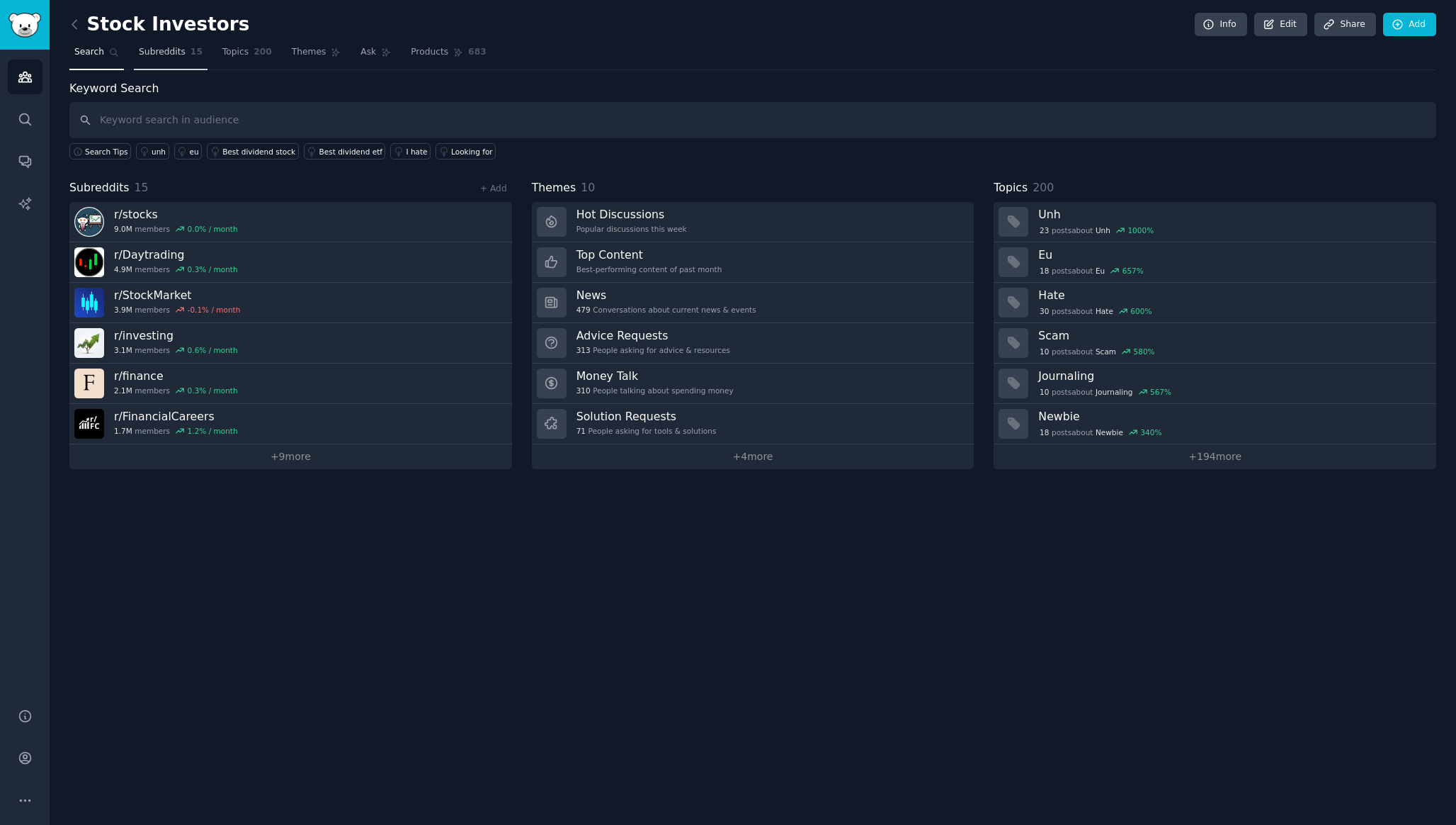
click at [162, 53] on span "Subreddits" at bounding box center [162, 52] width 47 height 13
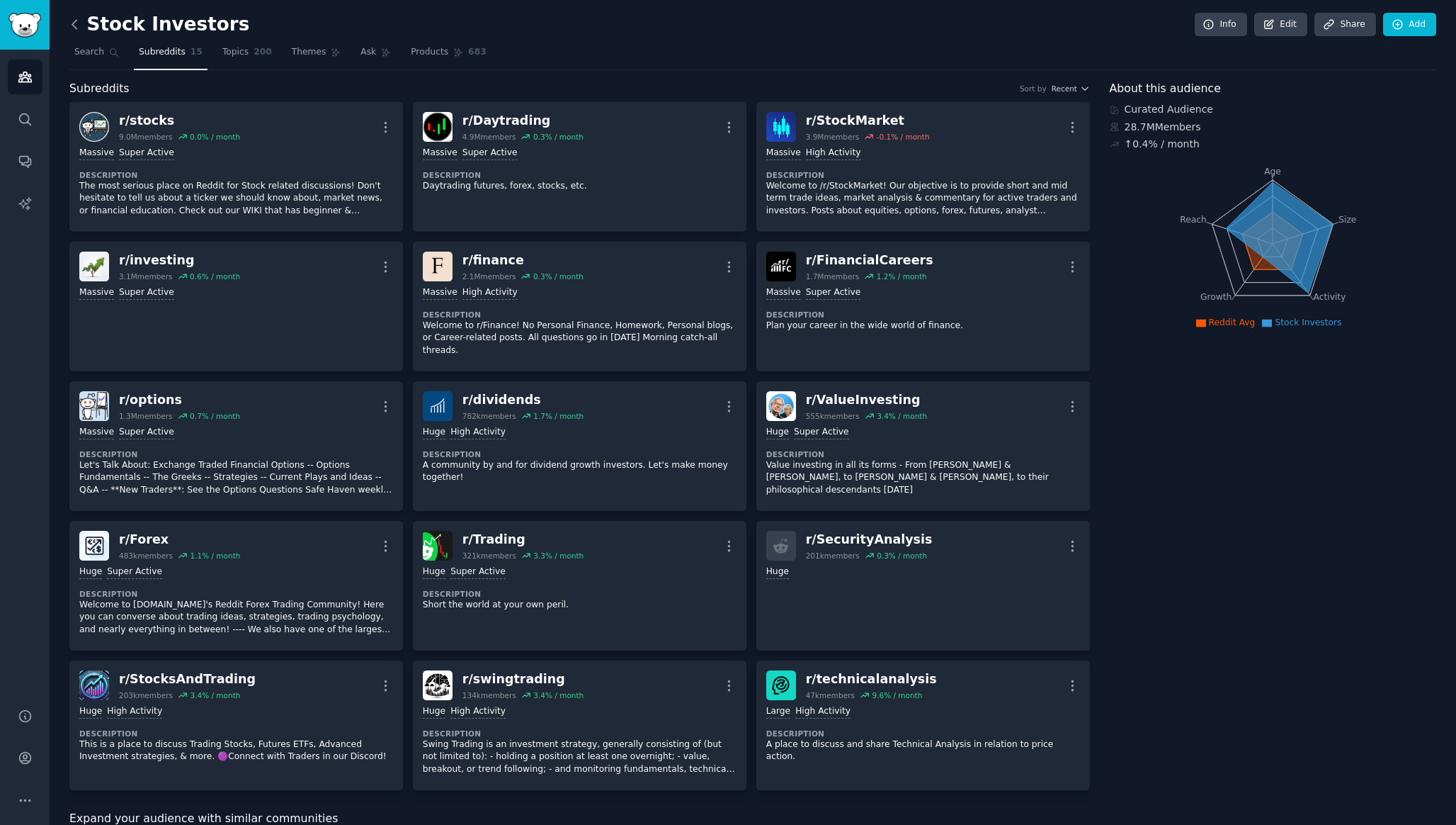
click at [74, 24] on icon at bounding box center [75, 24] width 15 height 15
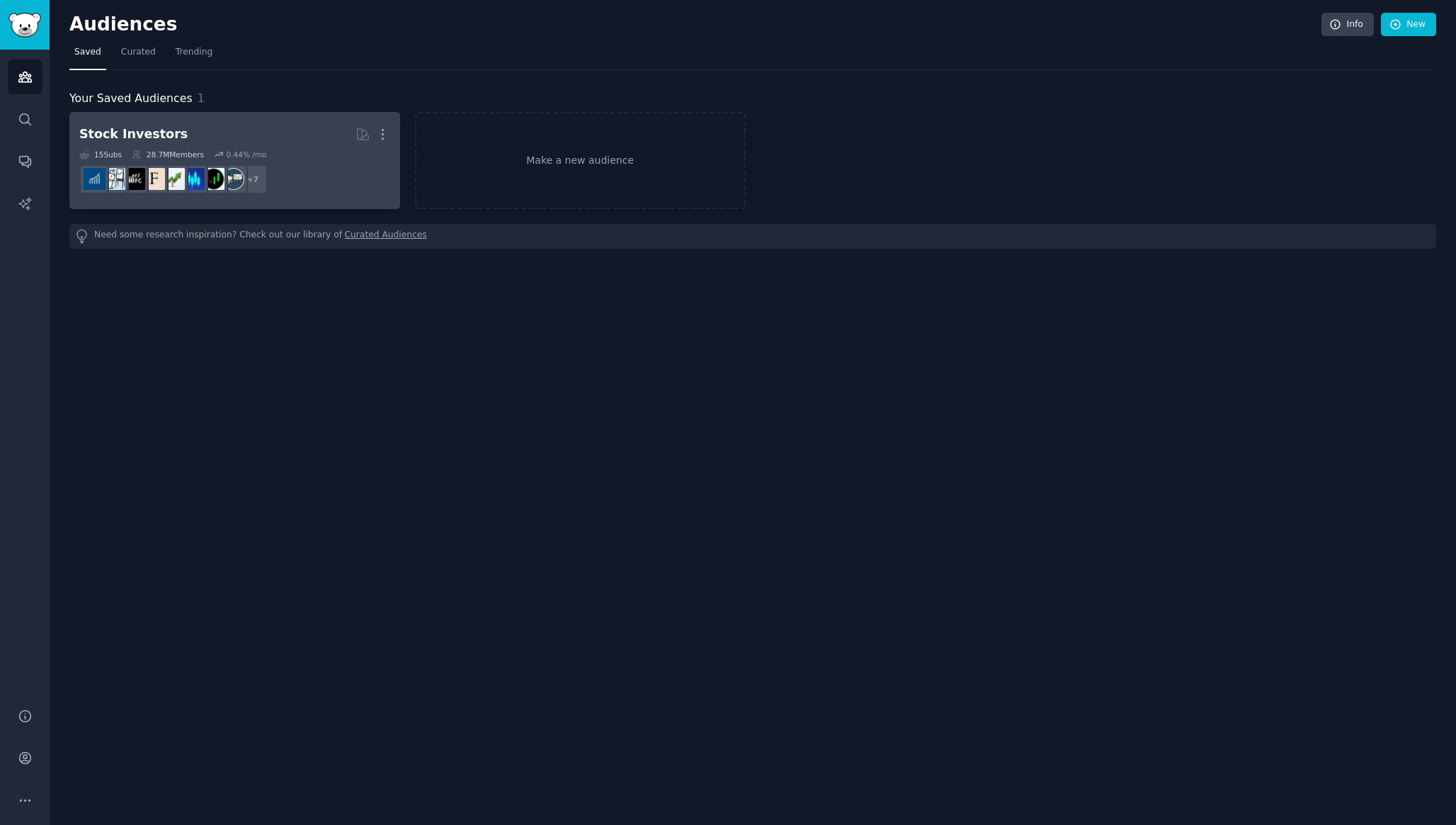
click at [179, 145] on h2 "Stock Investors More" at bounding box center [234, 134] width 311 height 25
